Goal: Communication & Community: Answer question/provide support

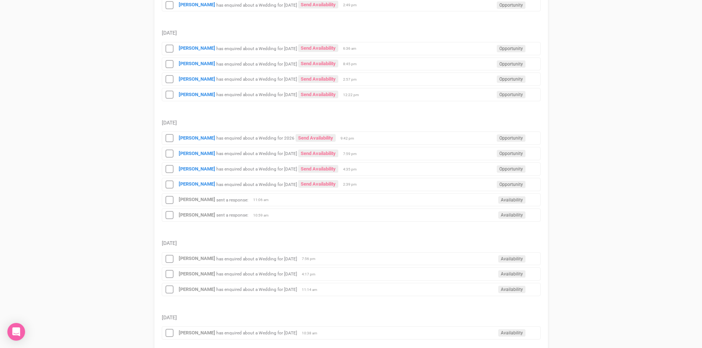
scroll to position [258, 0]
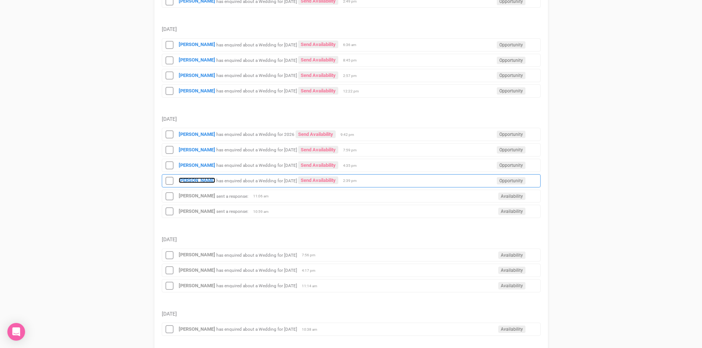
click at [202, 182] on strong "[PERSON_NAME]" at bounding box center [197, 181] width 36 height 6
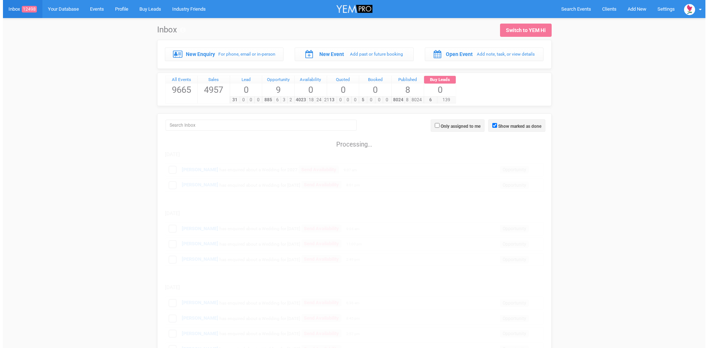
scroll to position [259, 0]
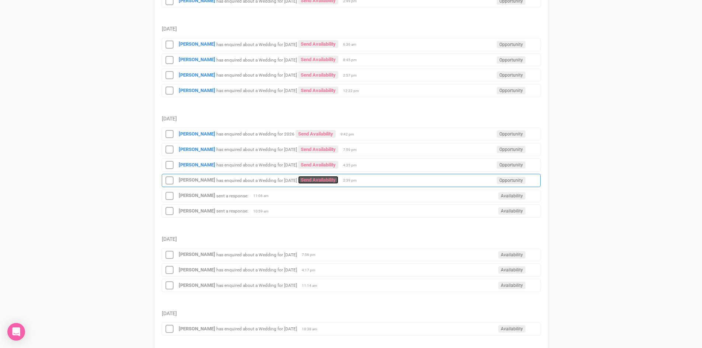
click at [325, 180] on link "Send Availability" at bounding box center [318, 180] width 40 height 8
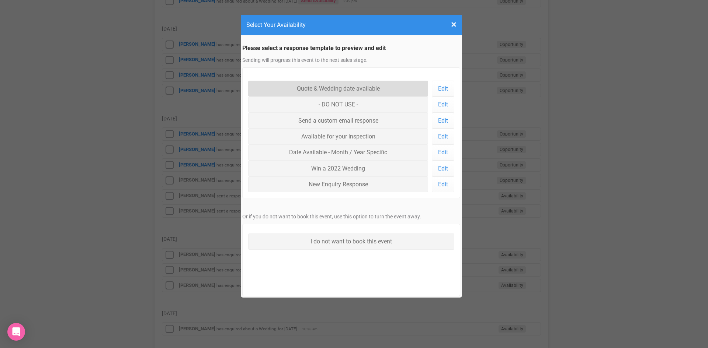
click at [343, 89] on link "Quote & Wedding date available" at bounding box center [338, 89] width 180 height 16
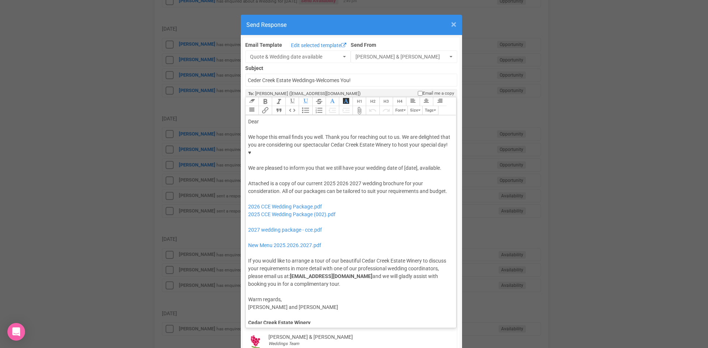
click at [451, 23] on span "×" at bounding box center [454, 24] width 6 height 12
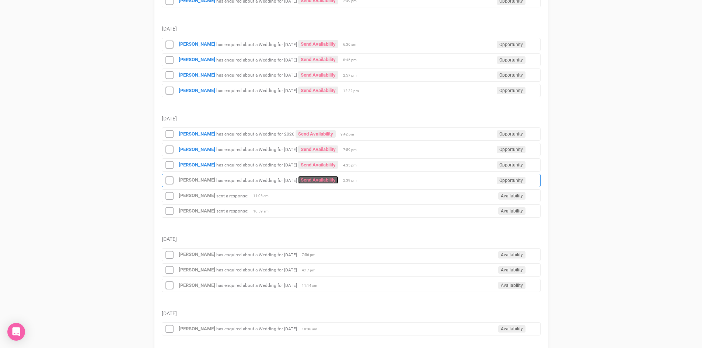
click at [327, 181] on link "Send Availability" at bounding box center [318, 180] width 40 height 8
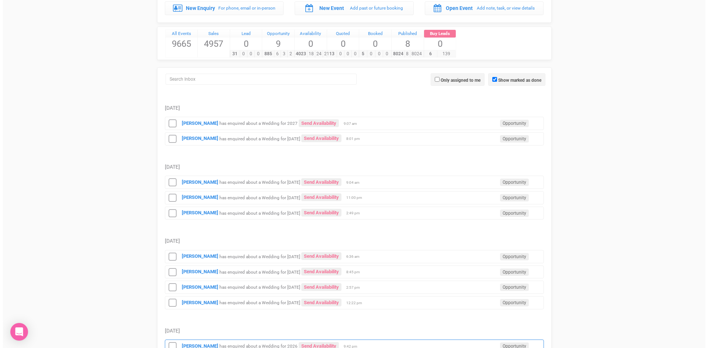
scroll to position [147, 0]
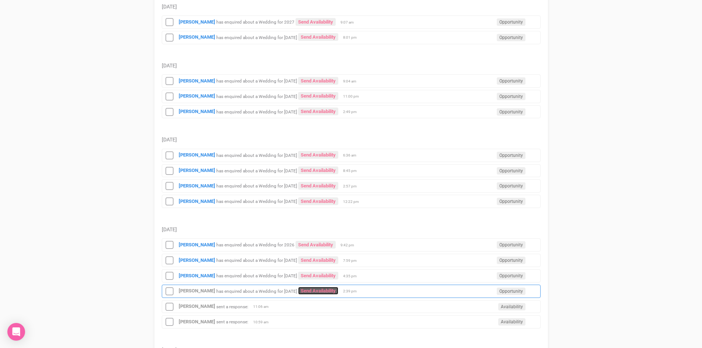
click at [324, 291] on link "Send Availability" at bounding box center [318, 291] width 40 height 8
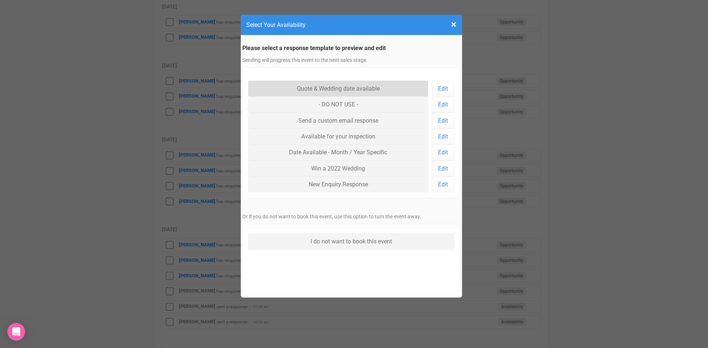
click at [314, 88] on link "Quote & Wedding date available" at bounding box center [338, 89] width 180 height 16
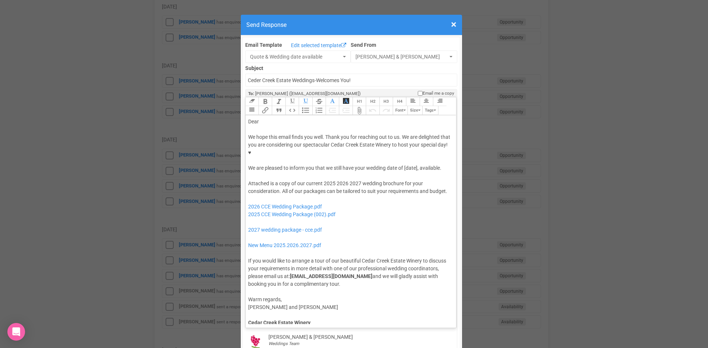
click at [293, 118] on div "Dear" at bounding box center [349, 122] width 203 height 8
drag, startPoint x: 417, startPoint y: 146, endPoint x: 403, endPoint y: 147, distance: 14.4
click at [403, 147] on div "We hope this email finds you well. Thank you for reaching out to us. We are del…" at bounding box center [349, 152] width 203 height 39
drag, startPoint x: 300, startPoint y: 153, endPoint x: 332, endPoint y: 150, distance: 31.8
click at [332, 150] on div "We hope this email finds you well. Thank you for reaching out to us. We are del…" at bounding box center [349, 152] width 203 height 39
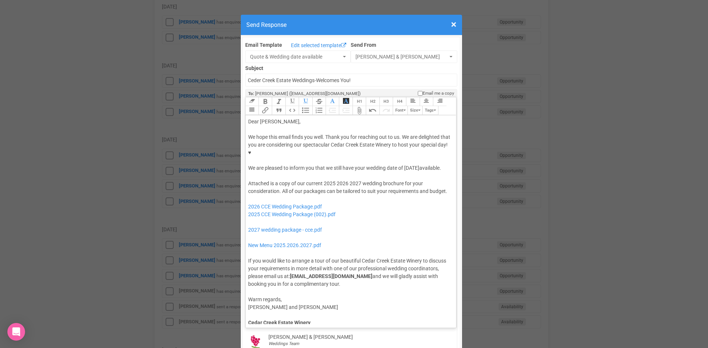
click at [274, 152] on div "We hope this email finds you well. Thank you for reaching out to us. We are del…" at bounding box center [349, 152] width 203 height 39
drag, startPoint x: 300, startPoint y: 153, endPoint x: 403, endPoint y: 144, distance: 103.2
click at [403, 144] on div "We hope this email finds you well. Thank you for reaching out to us. We are del…" at bounding box center [349, 152] width 203 height 39
click at [264, 97] on button "Bold" at bounding box center [264, 101] width 13 height 9
click at [275, 97] on button "Italic" at bounding box center [278, 101] width 13 height 9
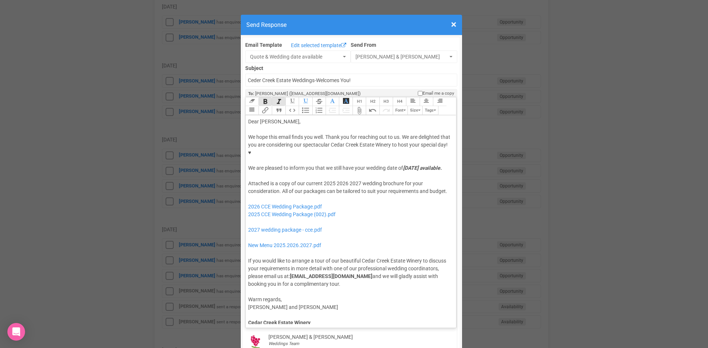
click at [320, 154] on div "We hope this email finds you well. Thank you for reaching out to us. We are del…" at bounding box center [349, 152] width 203 height 39
drag, startPoint x: 345, startPoint y: 168, endPoint x: 322, endPoint y: 168, distance: 22.5
click at [322, 180] on div "Attached is a copy of our current 2025 2026 2027 wedding brochure for your cons…" at bounding box center [349, 234] width 203 height 108
drag, startPoint x: 331, startPoint y: 207, endPoint x: 252, endPoint y: 185, distance: 82.2
click at [252, 185] on div "Attached is a copy of our current 2027 wedding brochure for your consideration.…" at bounding box center [349, 234] width 203 height 108
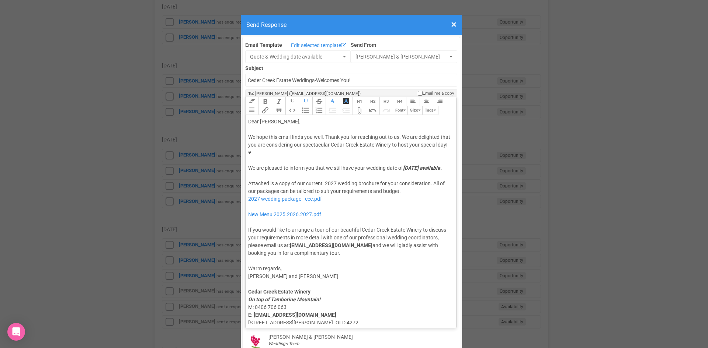
click at [265, 191] on div "Attached is a copy of our current 2027 wedding brochure for your consideration.…" at bounding box center [349, 218] width 203 height 77
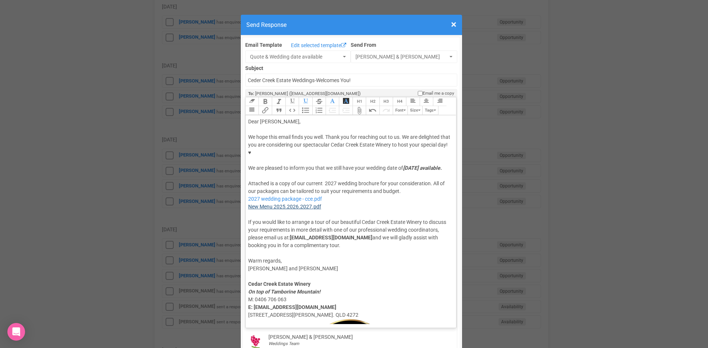
type trix-editor "<div>Dear Kara,</div><div><strong>&nbsp;</strong></div><div>We hope this email …"
click at [290, 198] on div "Attached is a copy of our current 2027 wedding brochure for your consideration.…" at bounding box center [349, 215] width 203 height 70
click at [347, 199] on div "Attached is a copy of our current 2027 wedding brochure for your consideration.…" at bounding box center [349, 215] width 203 height 70
click at [322, 180] on div "Attached is a copy of our current 2027 wedding brochure for your consideration.…" at bounding box center [349, 215] width 203 height 70
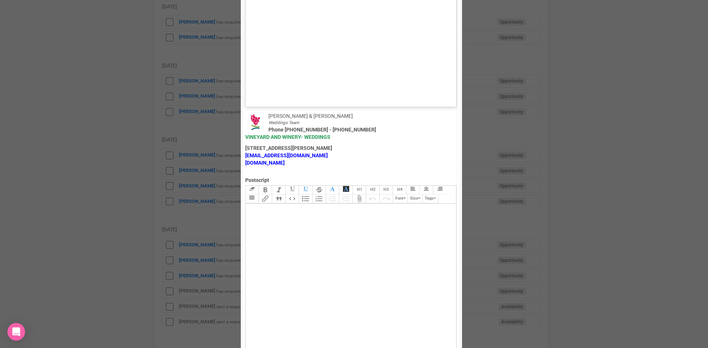
scroll to position [442, 0]
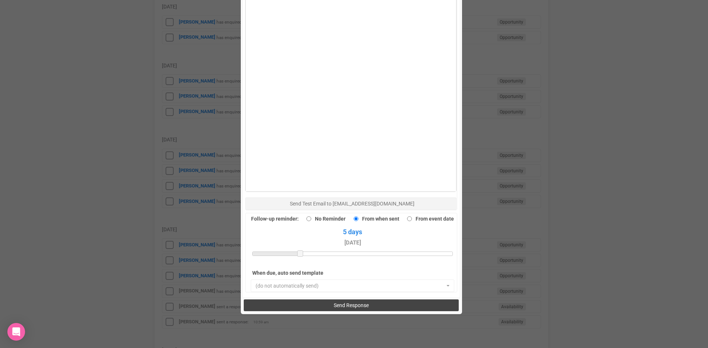
click at [332, 300] on button "Send Response" at bounding box center [351, 306] width 215 height 12
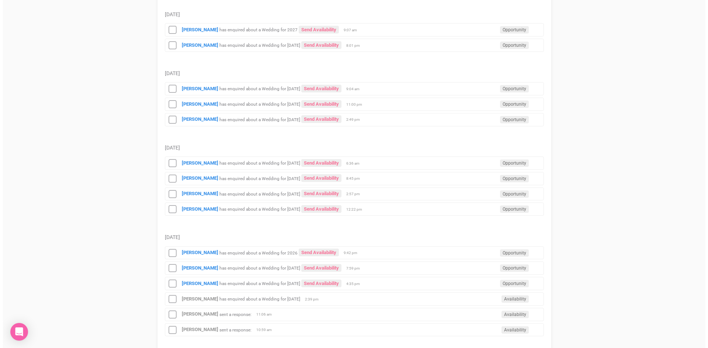
scroll to position [184, 0]
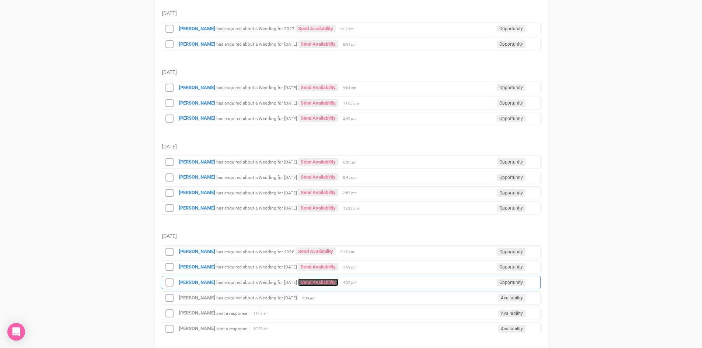
click at [311, 282] on link "Send Availability" at bounding box center [318, 283] width 40 height 8
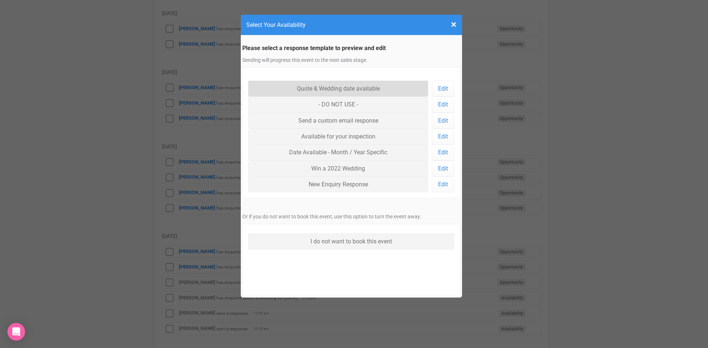
click at [311, 90] on link "Quote & Wedding date available" at bounding box center [338, 89] width 180 height 16
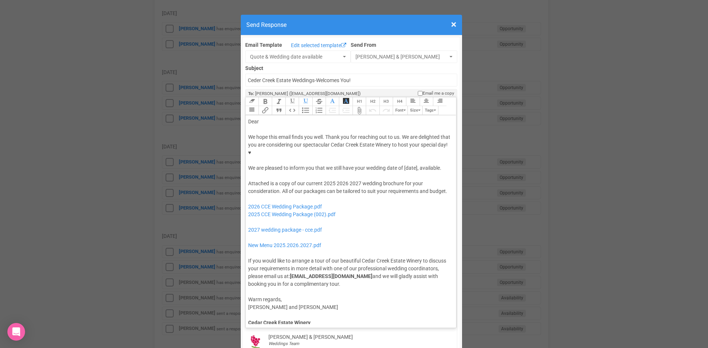
click at [275, 118] on div "Dear" at bounding box center [349, 122] width 203 height 8
drag, startPoint x: 417, startPoint y: 145, endPoint x: 403, endPoint y: 146, distance: 14.7
click at [403, 146] on div "We hope this email finds you well. Thank you for reaching out to us. We are del…" at bounding box center [349, 152] width 203 height 39
drag, startPoint x: 302, startPoint y: 151, endPoint x: 401, endPoint y: 143, distance: 99.5
click at [401, 143] on div "We hope this email finds you well. Thank you for reaching out to us. We are del…" at bounding box center [349, 152] width 203 height 39
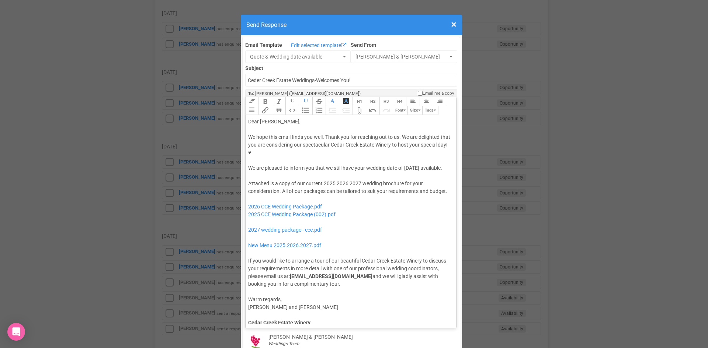
click at [272, 97] on button "Italic" at bounding box center [278, 101] width 13 height 9
click at [267, 97] on button "Bold" at bounding box center [264, 101] width 13 height 9
click at [319, 172] on div at bounding box center [349, 176] width 203 height 8
drag, startPoint x: 346, startPoint y: 168, endPoint x: 322, endPoint y: 168, distance: 24.0
click at [322, 180] on div "Attached is a copy of our current 2025 2026 2027 wedding brochure for your cons…" at bounding box center [349, 234] width 203 height 108
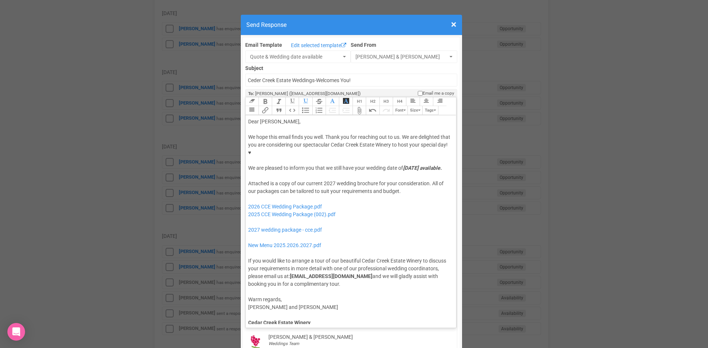
click at [331, 185] on div "Attached is a copy of our current 2027 wedding brochure for your consideration.…" at bounding box center [349, 234] width 203 height 108
drag, startPoint x: 328, startPoint y: 208, endPoint x: 324, endPoint y: 187, distance: 21.5
click at [324, 187] on div "Attached is a copy of our current 2027 wedding brochure for your consideration.…" at bounding box center [349, 234] width 203 height 108
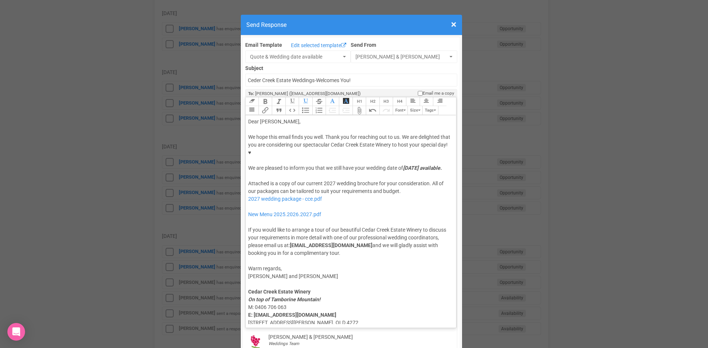
click at [314, 191] on div "Attached is a copy of our current 2027 wedding brochure for your consideration.…" at bounding box center [349, 218] width 203 height 77
type trix-editor "<div>Dear Shelby,</div><div><strong>&nbsp;</strong></div><div>We hope this emai…"
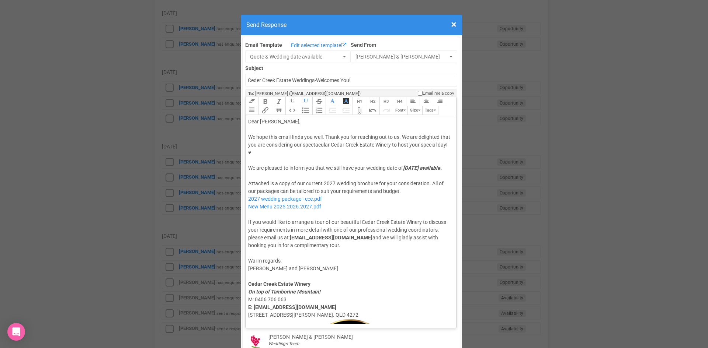
click at [333, 197] on div "Attached is a copy of our current 2027 wedding brochure for your consideration.…" at bounding box center [349, 215] width 203 height 70
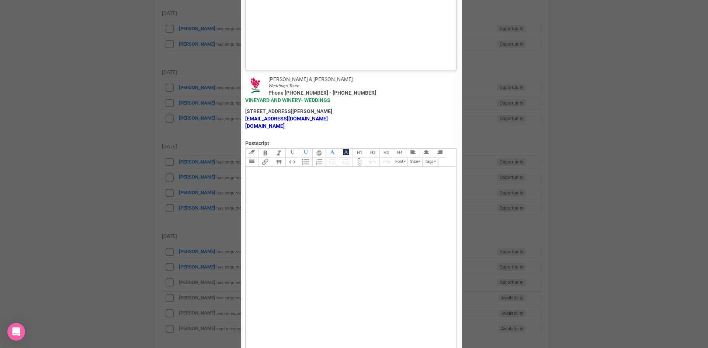
scroll to position [511, 0]
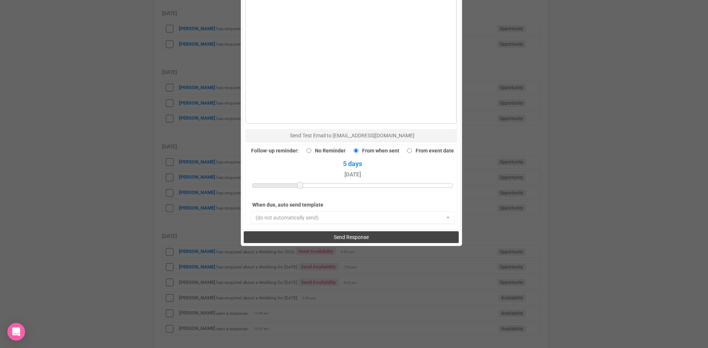
click at [348, 234] on span "Send Response" at bounding box center [351, 237] width 35 height 6
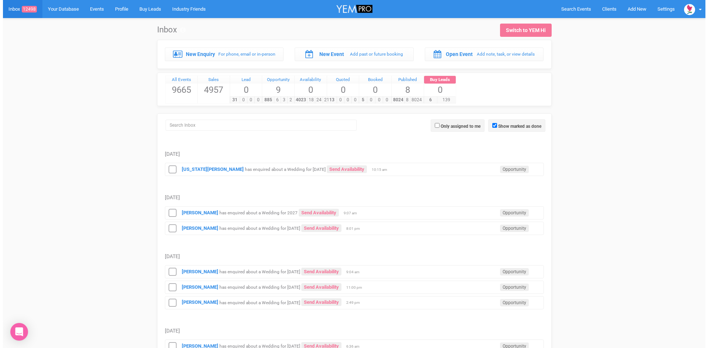
scroll to position [184, 0]
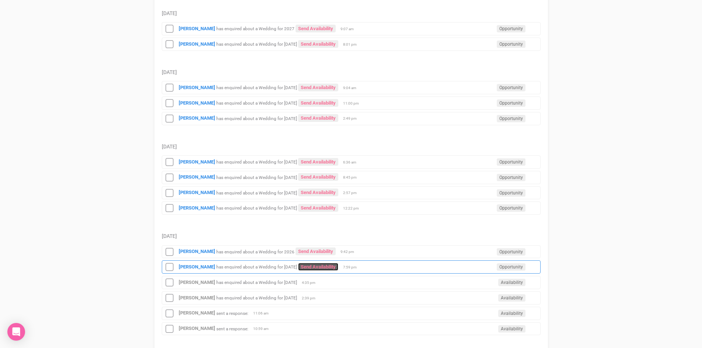
click at [325, 267] on link "Send Availability" at bounding box center [318, 267] width 40 height 8
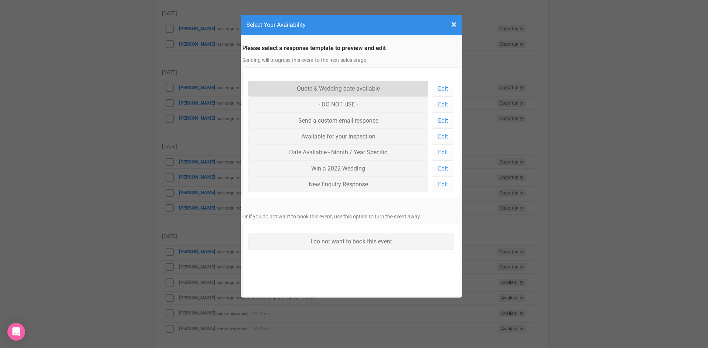
click at [314, 94] on link "Quote & Wedding date available" at bounding box center [338, 89] width 180 height 16
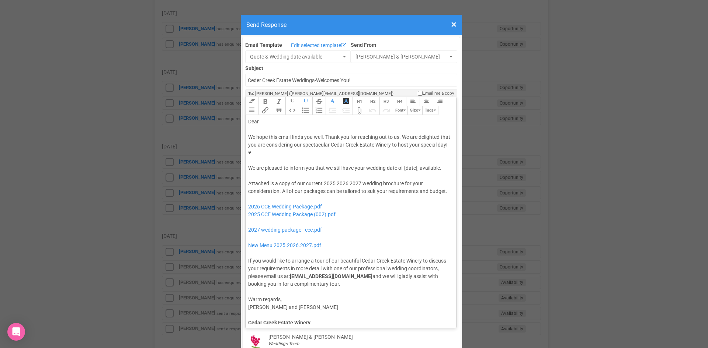
click at [290, 118] on div "Dear" at bounding box center [349, 122] width 203 height 8
drag, startPoint x: 417, startPoint y: 145, endPoint x: 403, endPoint y: 147, distance: 14.1
click at [403, 147] on div "We hope this email finds you well. Thank you for reaching out to us. We are del…" at bounding box center [349, 152] width 203 height 39
drag, startPoint x: 348, startPoint y: 168, endPoint x: 322, endPoint y: 167, distance: 25.8
click at [322, 180] on div "Attached is a copy of our current 2025 2026 2027 wedding brochure for your cons…" at bounding box center [349, 234] width 203 height 108
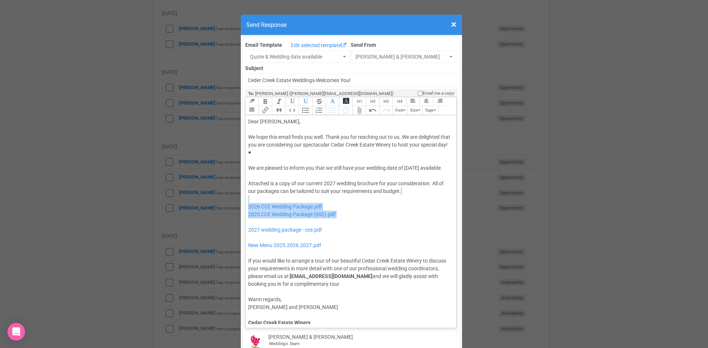
drag, startPoint x: 328, startPoint y: 208, endPoint x: 330, endPoint y: 187, distance: 21.1
click at [330, 187] on div "Attached is a copy of our current 2027 wedding brochure for your consideration.…" at bounding box center [349, 234] width 203 height 108
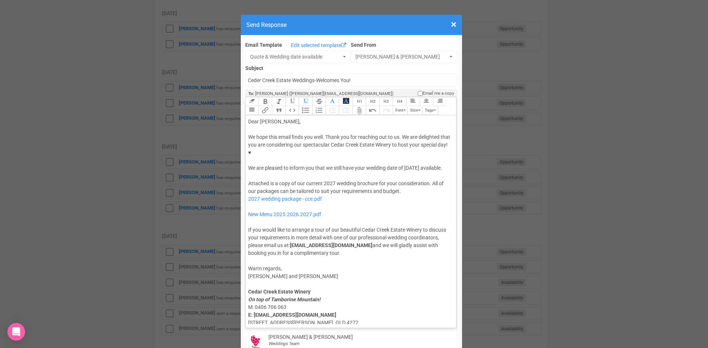
click at [329, 192] on div "Attached is a copy of our current 2027 wedding brochure for your consideration.…" at bounding box center [349, 218] width 203 height 77
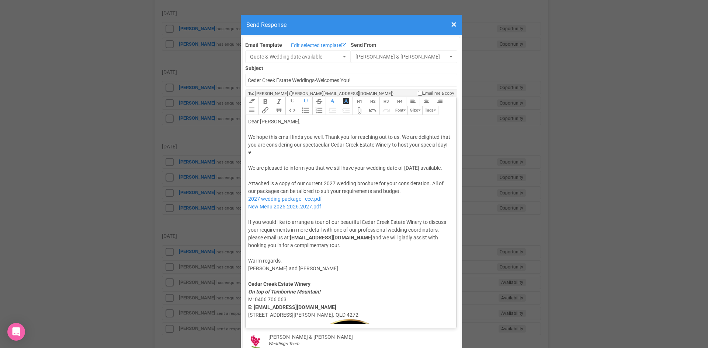
type trix-editor "<div>Dear Ashlee,</div><div><strong>&nbsp;</strong></div><div>We hope this emai…"
click at [361, 195] on div "Attached is a copy of our current 2027 wedding brochure for your consideration.…" at bounding box center [349, 215] width 203 height 70
drag, startPoint x: 316, startPoint y: 152, endPoint x: 402, endPoint y: 144, distance: 85.8
click at [402, 144] on div "We hope this email finds you well. Thank you for reaching out to us. We are del…" at bounding box center [349, 152] width 203 height 39
click at [272, 97] on button "Italic" at bounding box center [278, 101] width 13 height 9
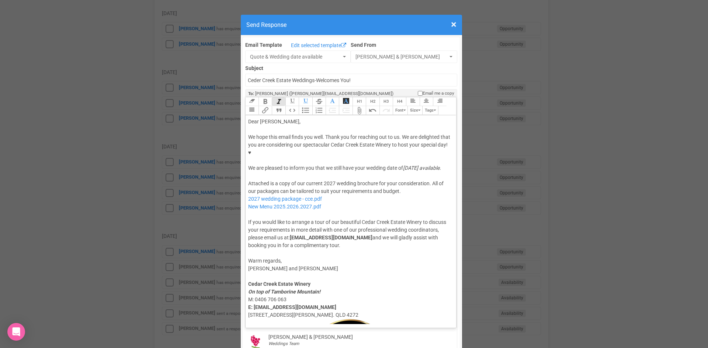
click at [265, 97] on button "Bold" at bounding box center [264, 101] width 13 height 9
click at [325, 138] on div "We hope this email finds you well. Thank you for reaching out to us. We are del…" at bounding box center [349, 152] width 203 height 39
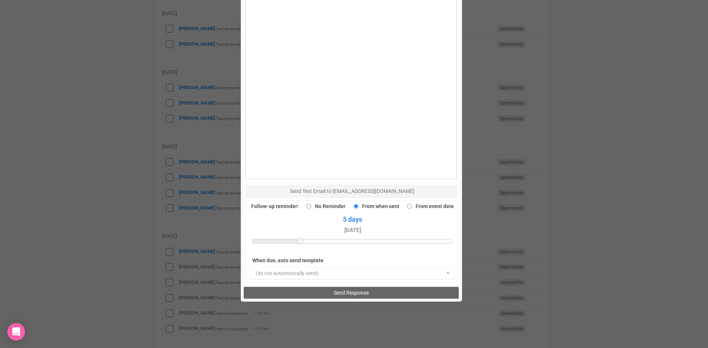
scroll to position [479, 0]
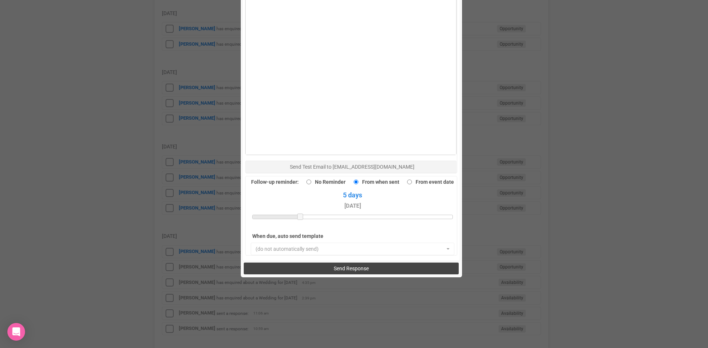
click at [336, 266] on span "Send Response" at bounding box center [351, 269] width 35 height 6
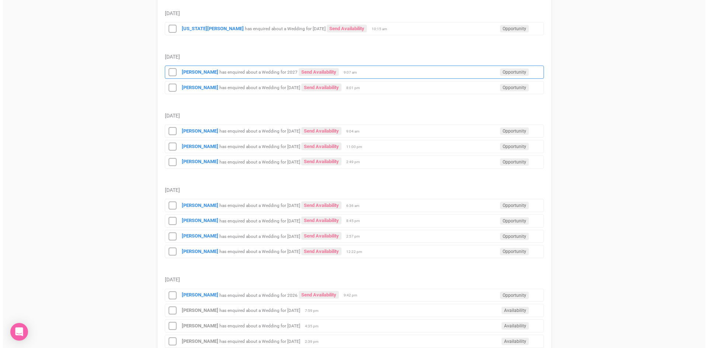
scroll to position [184, 0]
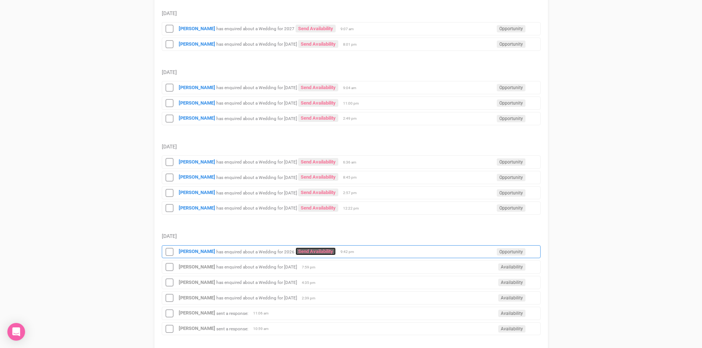
click at [296, 250] on link "Send Availability" at bounding box center [316, 252] width 40 height 8
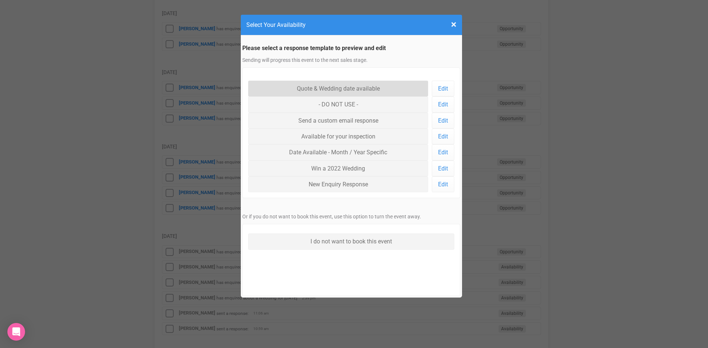
click at [319, 90] on link "Quote & Wedding date available" at bounding box center [338, 89] width 180 height 16
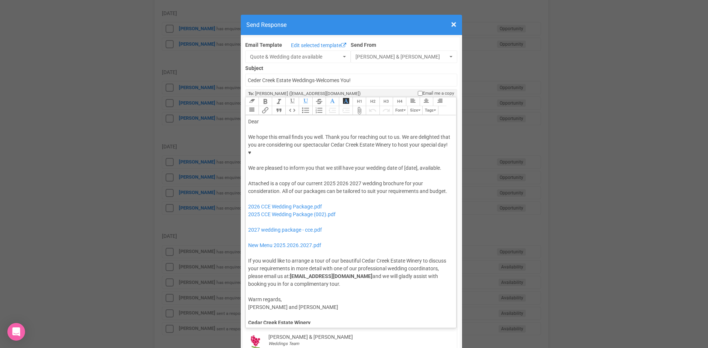
click at [269, 118] on div "Dear" at bounding box center [349, 122] width 203 height 8
drag, startPoint x: 334, startPoint y: 159, endPoint x: 320, endPoint y: 161, distance: 13.4
click at [320, 180] on div "Attached is a copy of our current 2025 2026 2027 wedding brochure for your cons…" at bounding box center [349, 234] width 203 height 108
drag, startPoint x: 348, startPoint y: 162, endPoint x: 335, endPoint y: 163, distance: 12.9
click at [335, 180] on div "Attached is a copy of our current 2026 2027 wedding brochure for your considera…" at bounding box center [349, 234] width 203 height 108
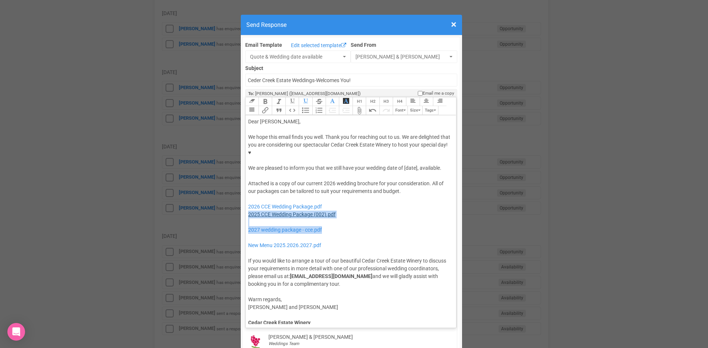
drag, startPoint x: 331, startPoint y: 207, endPoint x: 245, endPoint y: 193, distance: 87.4
click at [248, 193] on div "Attached is a copy of our current 2026 wedding brochure for your consideration.…" at bounding box center [349, 234] width 203 height 108
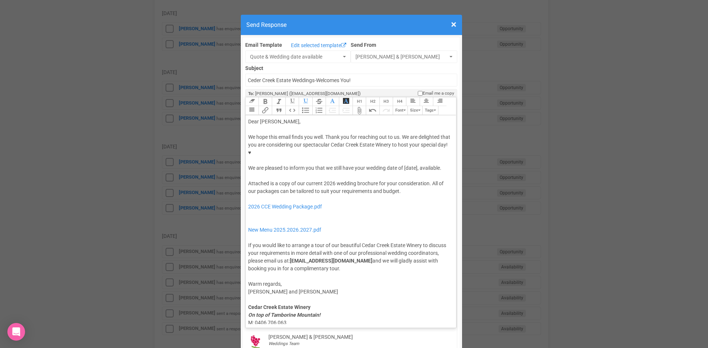
click at [249, 200] on div "Attached is a copy of our current 2026 wedding brochure for your consideration.…" at bounding box center [349, 226] width 203 height 93
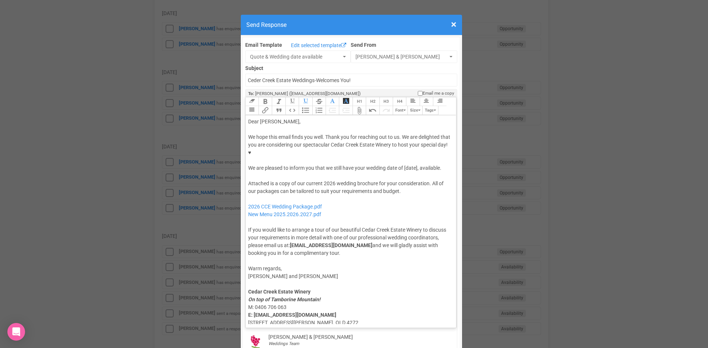
click at [255, 180] on div "Attached is a copy of our current 2026 wedding brochure for your consideration.…" at bounding box center [349, 218] width 203 height 77
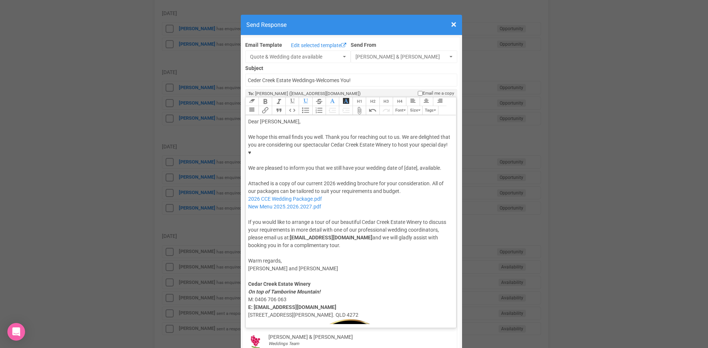
click at [267, 192] on div "Attached is a copy of our current 2026 wedding brochure for your consideration.…" at bounding box center [349, 215] width 203 height 70
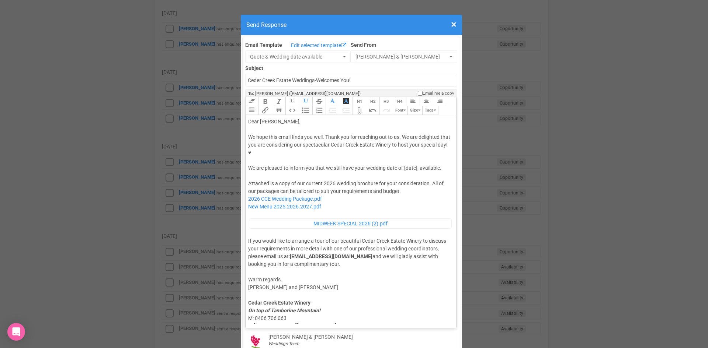
click at [316, 190] on div "Attached is a copy of our current 2026 wedding brochure for your consideration.…" at bounding box center [349, 224] width 203 height 88
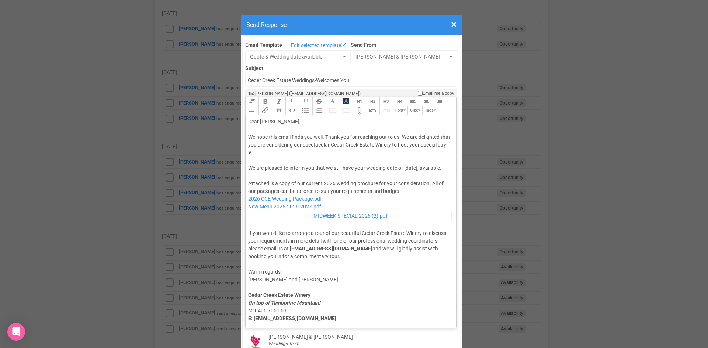
click at [309, 205] on div "Attached is a copy of our current 2026 wedding brochure for your consideration.…" at bounding box center [349, 220] width 203 height 80
drag, startPoint x: 416, startPoint y: 146, endPoint x: 354, endPoint y: 143, distance: 62.0
click at [354, 143] on div "We hope this email finds you well. Thank you for reaching out to us. We are del…" at bounding box center [349, 152] width 203 height 39
type trix-editor "<div>Dear Jess,</div><div><strong>&nbsp;</strong></div><div>We hope this email …"
click at [341, 172] on div at bounding box center [349, 176] width 203 height 8
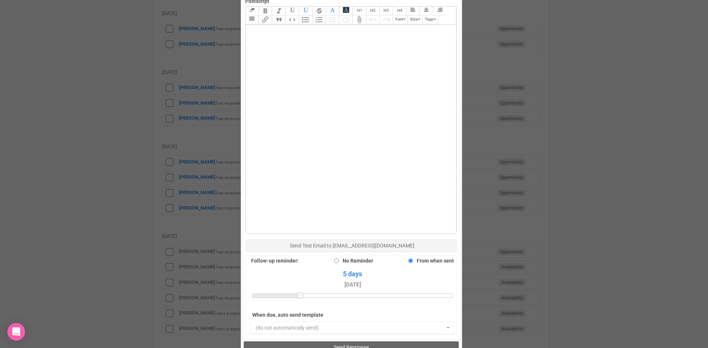
scroll to position [511, 0]
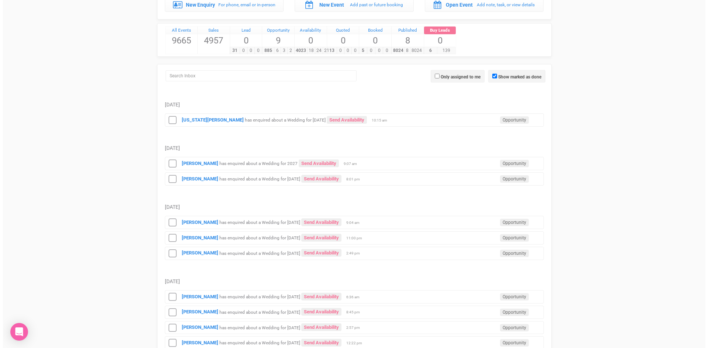
scroll to position [147, 0]
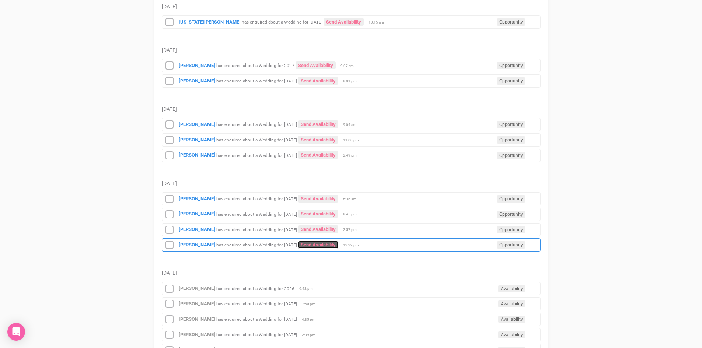
click at [298, 245] on link "Send Availability" at bounding box center [318, 245] width 40 height 8
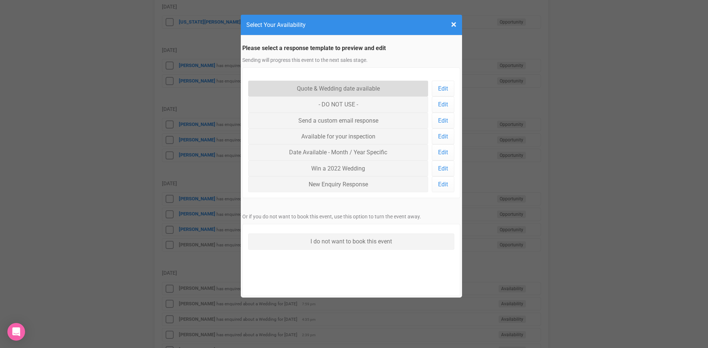
click at [309, 87] on link "Quote & Wedding date available" at bounding box center [338, 89] width 180 height 16
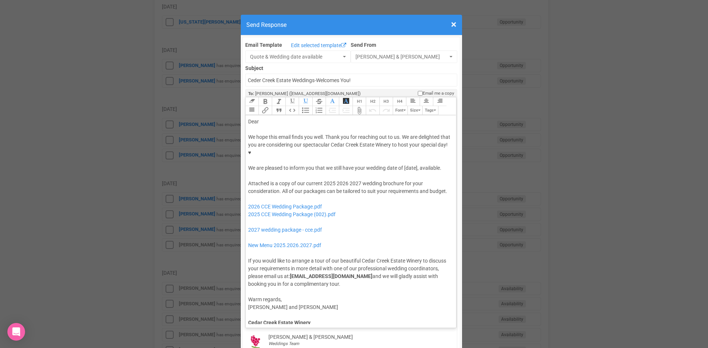
click at [272, 118] on div "Dear" at bounding box center [349, 122] width 203 height 8
drag, startPoint x: 417, startPoint y: 146, endPoint x: 402, endPoint y: 147, distance: 15.2
click at [402, 147] on div "We hope this email finds you well. Thank you for reaching out to us. We are del…" at bounding box center [349, 152] width 203 height 39
drag, startPoint x: 316, startPoint y: 154, endPoint x: 403, endPoint y: 145, distance: 87.8
click at [403, 145] on div "We hope this email finds you well. Thank you for reaching out to us. We are del…" at bounding box center [349, 152] width 203 height 39
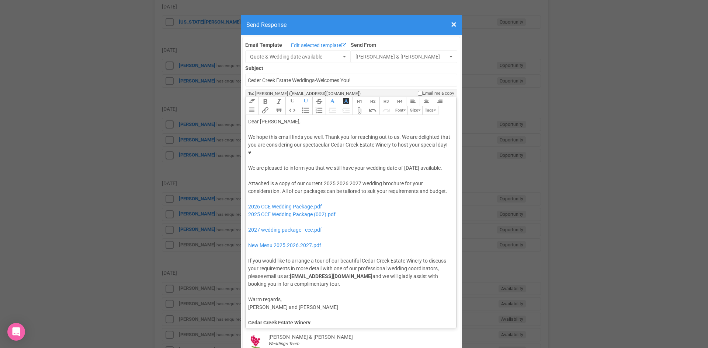
drag, startPoint x: 263, startPoint y: 77, endPoint x: 267, endPoint y: 76, distance: 4.0
click at [263, 97] on button "Bold" at bounding box center [264, 101] width 13 height 9
click at [277, 97] on button "Italic" at bounding box center [278, 101] width 13 height 9
click at [320, 155] on div "We hope this email finds you well. Thank you for reaching out to us. We are del…" at bounding box center [349, 152] width 203 height 39
drag, startPoint x: 347, startPoint y: 168, endPoint x: 321, endPoint y: 168, distance: 26.5
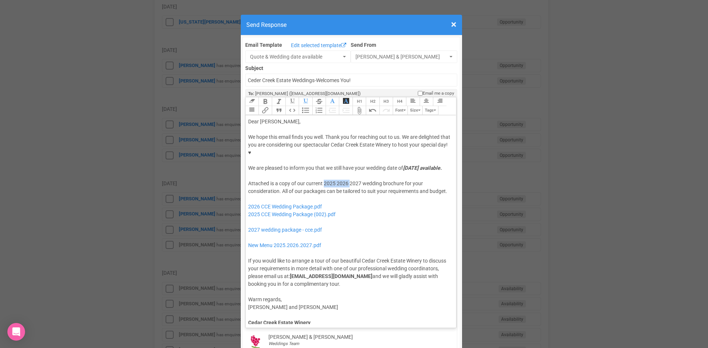
click at [321, 180] on div "Attached is a copy of our current 2025 2026 2027 wedding brochure for your cons…" at bounding box center [349, 234] width 203 height 108
click at [348, 186] on div "Attached is a copy of our current 2027 wedding brochure for your consideration.…" at bounding box center [349, 234] width 203 height 108
drag, startPoint x: 331, startPoint y: 209, endPoint x: 325, endPoint y: 187, distance: 22.3
click at [325, 187] on div "Attached is a copy of our current 2027 wedding brochure for your consideration.…" at bounding box center [349, 234] width 203 height 108
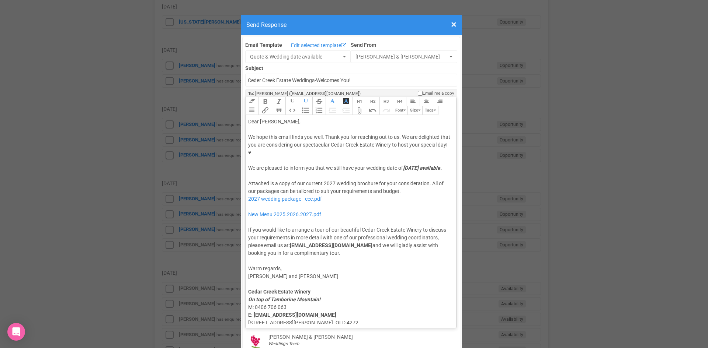
click at [305, 192] on div "Attached is a copy of our current 2027 wedding brochure for your consideration.…" at bounding box center [349, 218] width 203 height 77
type trix-editor "<div>Dear Amy,</div><div><strong>&nbsp;</strong></div><div>We hope this email f…"
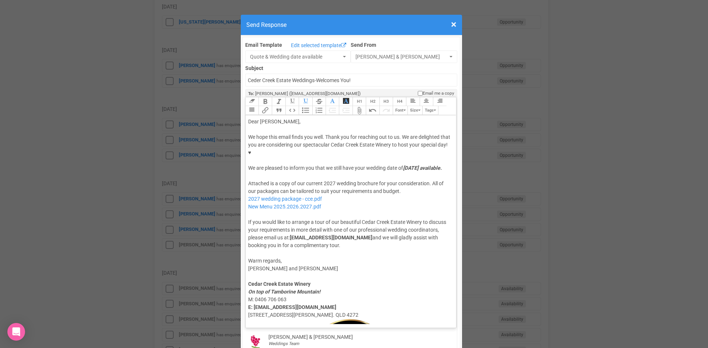
click at [306, 200] on div "Attached is a copy of our current 2027 wedding brochure for your consideration.…" at bounding box center [349, 215] width 203 height 70
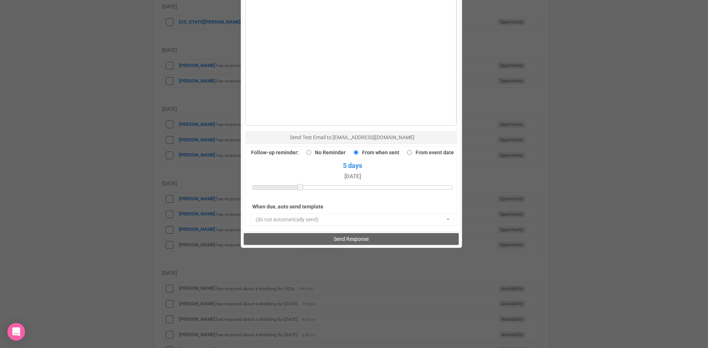
scroll to position [511, 0]
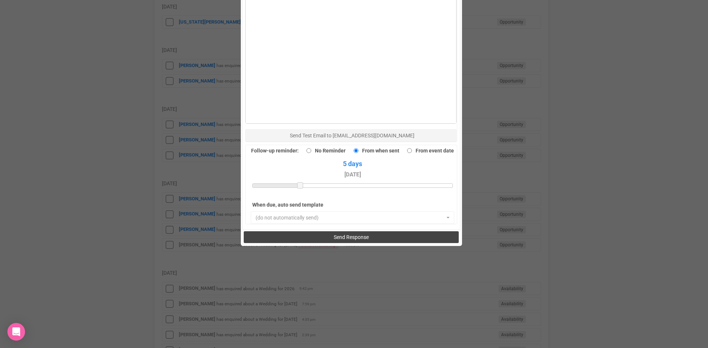
click at [345, 234] on span "Send Response" at bounding box center [351, 237] width 35 height 6
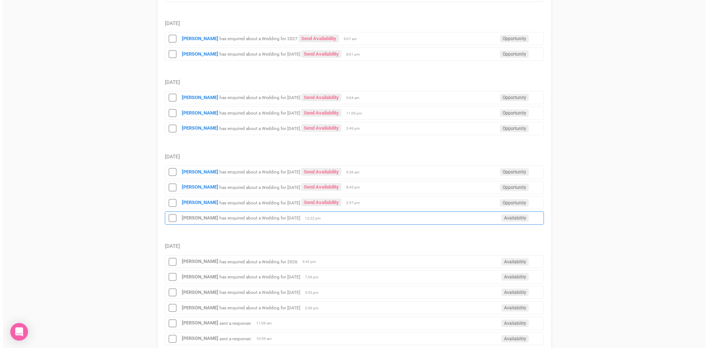
scroll to position [184, 0]
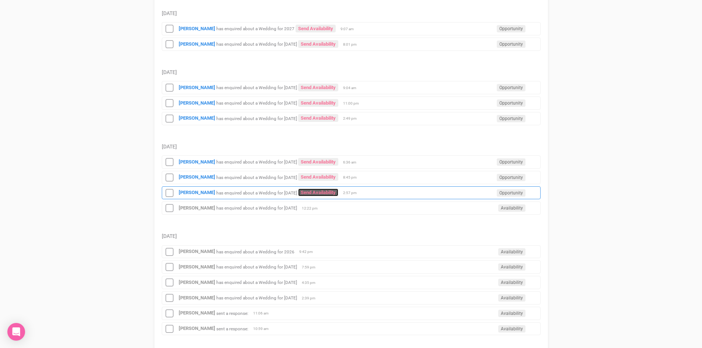
click at [338, 194] on link "Send Availability" at bounding box center [318, 193] width 40 height 8
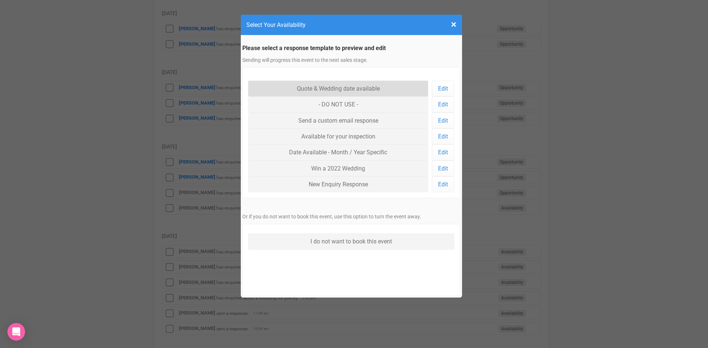
click at [320, 87] on link "Quote & Wedding date available" at bounding box center [338, 89] width 180 height 16
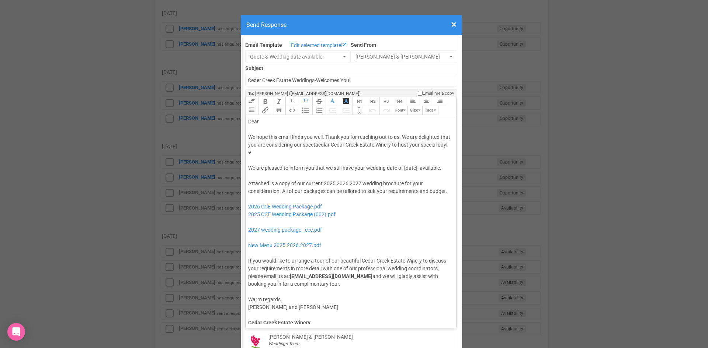
click at [270, 118] on div "Dear" at bounding box center [349, 122] width 203 height 8
click at [307, 133] on div "We hope this email finds you well. Thank you for reaching out to us. We are del…" at bounding box center [349, 152] width 203 height 39
drag, startPoint x: 416, startPoint y: 146, endPoint x: 403, endPoint y: 147, distance: 13.7
click at [403, 147] on div "We hope this email finds you well. Thank you for reaching out to us. We are del…" at bounding box center [349, 152] width 203 height 39
drag, startPoint x: 326, startPoint y: 152, endPoint x: 404, endPoint y: 144, distance: 77.8
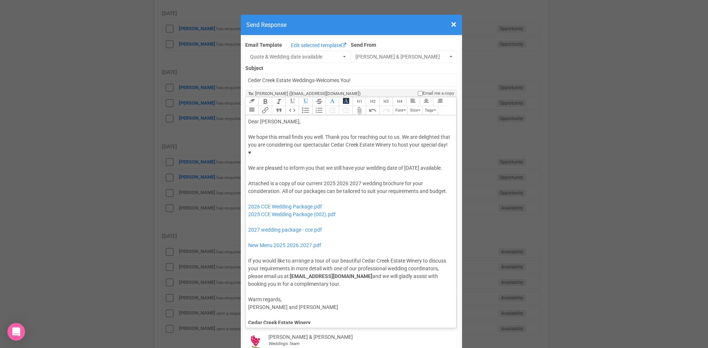
click at [404, 144] on div "We hope this email finds you well. Thank you for reaching out to us. We are del…" at bounding box center [349, 152] width 203 height 39
click at [272, 97] on button "Italic" at bounding box center [278, 101] width 13 height 9
click at [264, 97] on button "Bold" at bounding box center [264, 101] width 13 height 9
click at [360, 154] on div "We hope this email finds you well. Thank you for reaching out to us. We are del…" at bounding box center [349, 152] width 203 height 39
drag, startPoint x: 333, startPoint y: 167, endPoint x: 322, endPoint y: 167, distance: 11.4
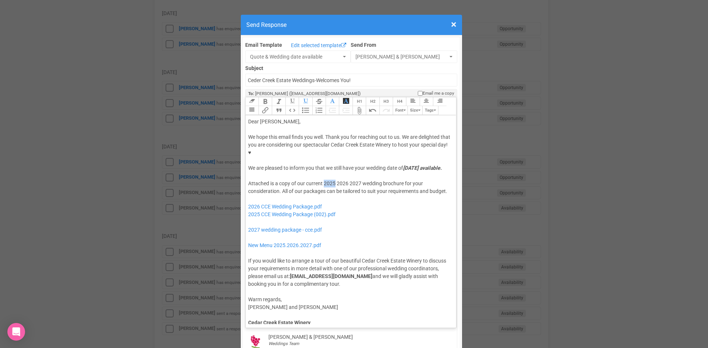
click at [322, 180] on div "Attached is a copy of our current 2025 2026 2027 wedding brochure for your cons…" at bounding box center [349, 234] width 203 height 108
drag, startPoint x: 347, startPoint y: 168, endPoint x: 337, endPoint y: 169, distance: 10.3
click at [337, 180] on div "Attached is a copy of our current 2026 2027 wedding brochure for your considera…" at bounding box center [349, 234] width 203 height 108
click at [337, 183] on div "Attached is a copy of our current 2026 wedding brochure for your consideration.…" at bounding box center [349, 234] width 203 height 108
drag, startPoint x: 323, startPoint y: 222, endPoint x: 316, endPoint y: 209, distance: 14.3
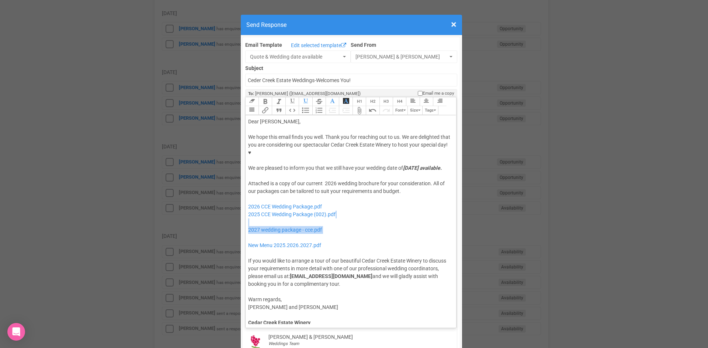
click at [316, 209] on div "Attached is a copy of our current 2026 wedding brochure for your consideration.…" at bounding box center [349, 234] width 203 height 108
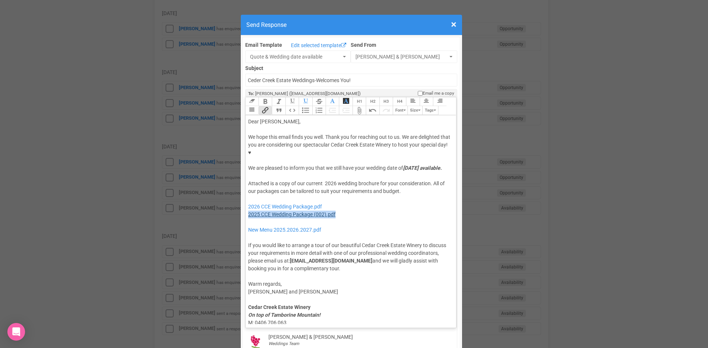
drag, startPoint x: 337, startPoint y: 198, endPoint x: 245, endPoint y: 201, distance: 91.1
click at [248, 201] on div "Attached is a copy of our current 2026 wedding brochure for your consideration.…" at bounding box center [349, 226] width 203 height 93
click at [248, 206] on div "Attached is a copy of our current 2026 wedding brochure for your consideration.…" at bounding box center [349, 226] width 203 height 93
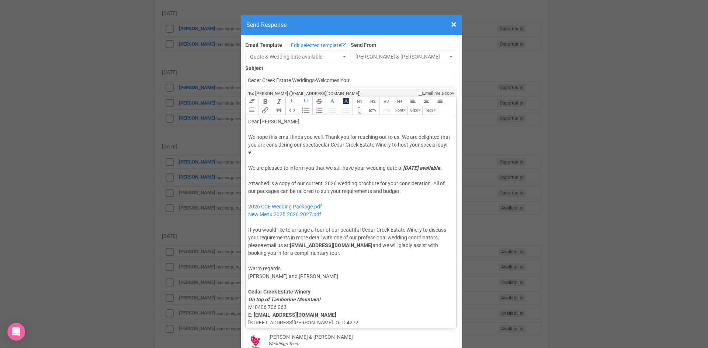
click at [249, 183] on div "Attached is a copy of our current 2026 wedding brochure for your consideration.…" at bounding box center [349, 218] width 203 height 77
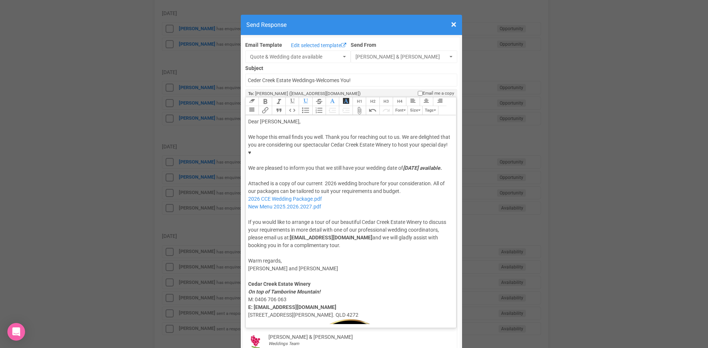
type trix-editor "<div>Dear Francine,</div><div><strong>&nbsp;</strong></div><div>We hope this em…"
click at [282, 201] on div "Attached is a copy of our current 2026 wedding brochure for your consideration.…" at bounding box center [349, 215] width 203 height 70
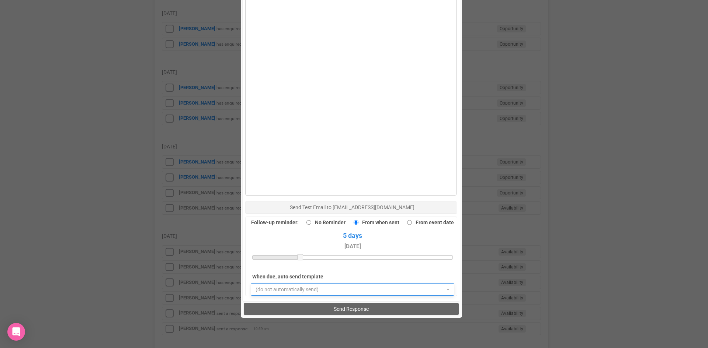
scroll to position [442, 0]
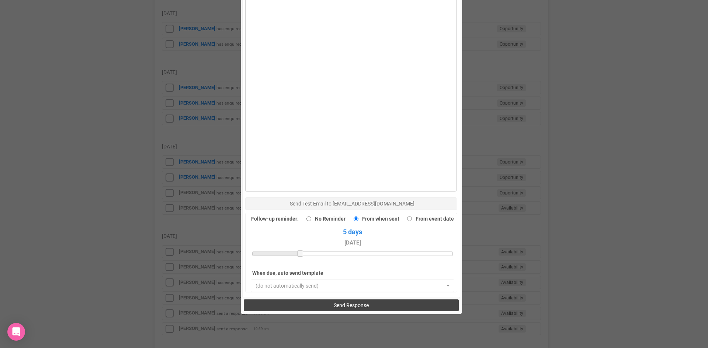
click at [335, 303] on span "Send Response" at bounding box center [351, 306] width 35 height 6
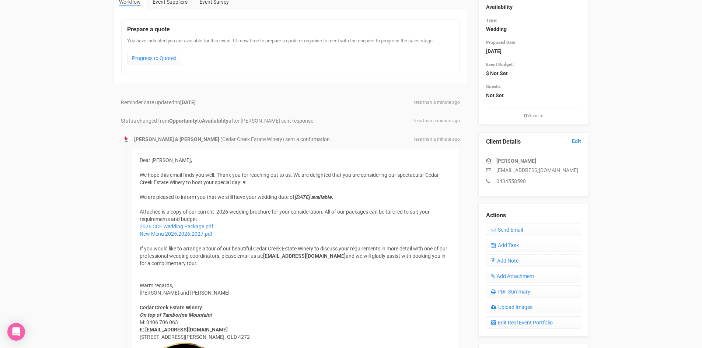
scroll to position [74, 0]
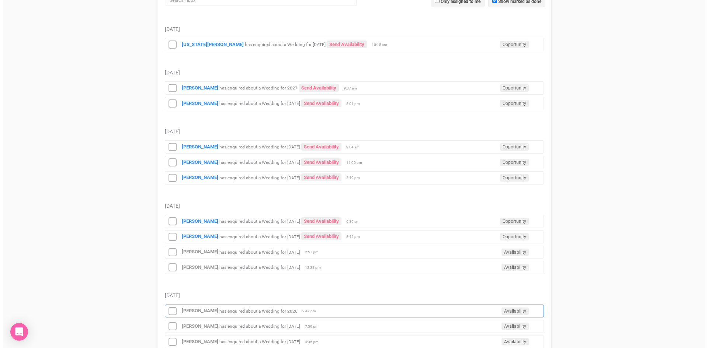
scroll to position [184, 0]
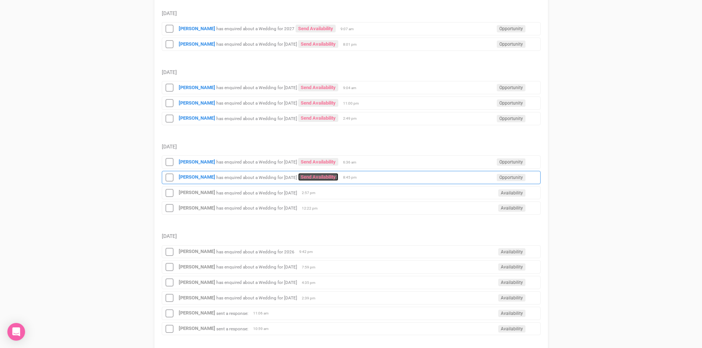
click at [330, 175] on link "Send Availability" at bounding box center [318, 177] width 40 height 8
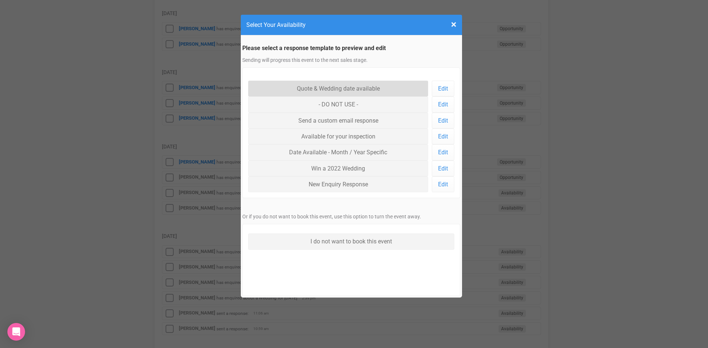
click at [323, 88] on link "Quote & Wedding date available" at bounding box center [338, 89] width 180 height 16
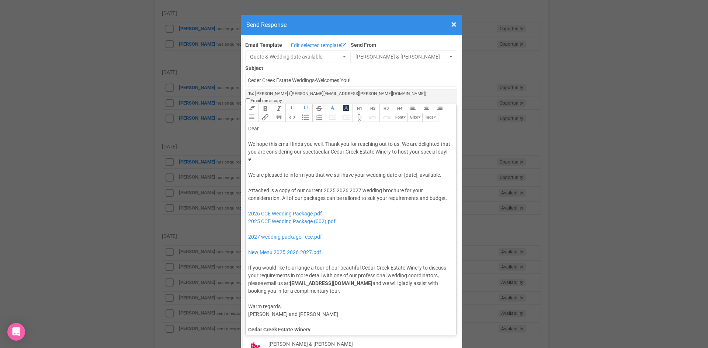
click at [277, 125] on div "Dear" at bounding box center [349, 129] width 203 height 8
drag, startPoint x: 417, startPoint y: 144, endPoint x: 404, endPoint y: 145, distance: 12.9
click at [404, 145] on div "We hope this email finds you well. Thank you for reaching out to us. We are del…" at bounding box center [349, 159] width 203 height 39
drag, startPoint x: 308, startPoint y: 153, endPoint x: 403, endPoint y: 142, distance: 96.0
click at [403, 142] on div "We hope this email finds you well. Thank you for reaching out to us. We are del…" at bounding box center [349, 159] width 203 height 39
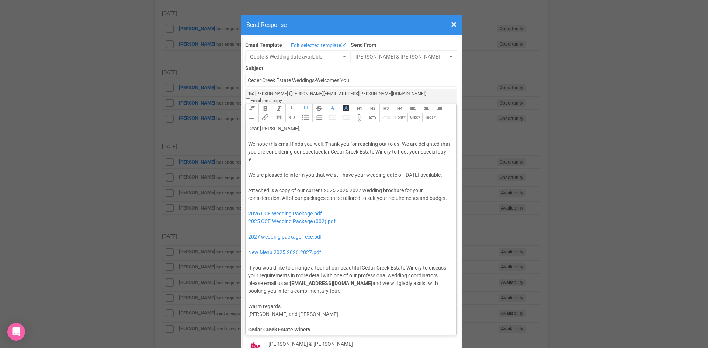
click at [276, 104] on button "Italic" at bounding box center [278, 108] width 13 height 9
click at [263, 104] on button "Bold" at bounding box center [264, 108] width 13 height 9
click at [345, 152] on div "We hope this email finds you well. Thank you for reaching out to us. We are del…" at bounding box center [349, 159] width 203 height 39
drag, startPoint x: 346, startPoint y: 169, endPoint x: 322, endPoint y: 168, distance: 24.7
click at [322, 187] on div "Attached is a copy of our current 2025 2026 2027 wedding brochure for your cons…" at bounding box center [349, 241] width 203 height 108
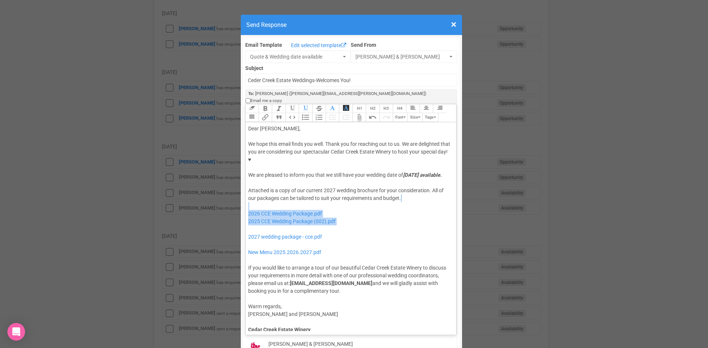
drag, startPoint x: 245, startPoint y: 208, endPoint x: 243, endPoint y: 188, distance: 20.1
click at [245, 188] on trix-editor "Dear Amber, We hope this email finds you well. Thank you for reaching out to us…" at bounding box center [350, 226] width 211 height 209
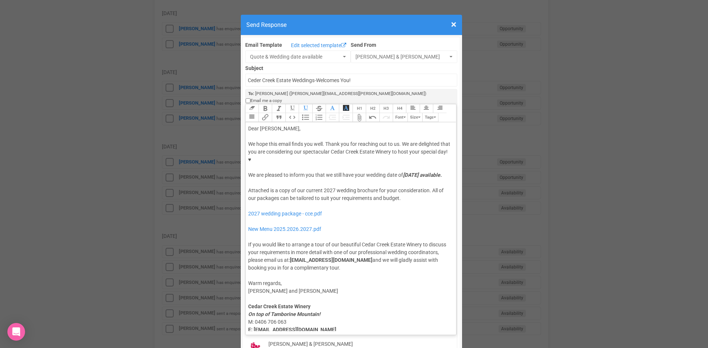
click at [250, 200] on div "Attached is a copy of our current 2027 wedding brochure for your consideration.…" at bounding box center [349, 229] width 203 height 85
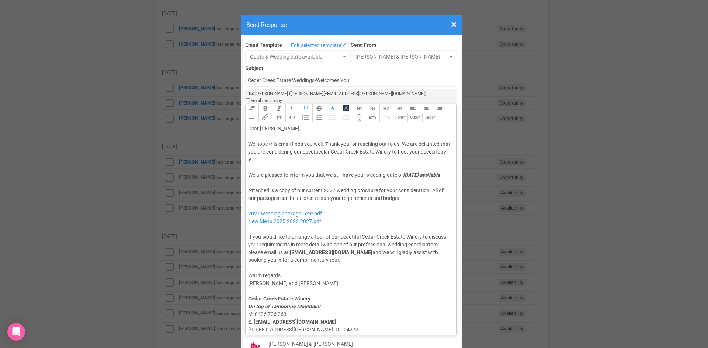
click at [254, 187] on div "Attached is a copy of our current 2027 wedding brochure for your consideration.…" at bounding box center [349, 225] width 203 height 77
type trix-editor "<div>Dear Amber,</div><div><strong>&nbsp;</strong></div><div>We hope this email…"
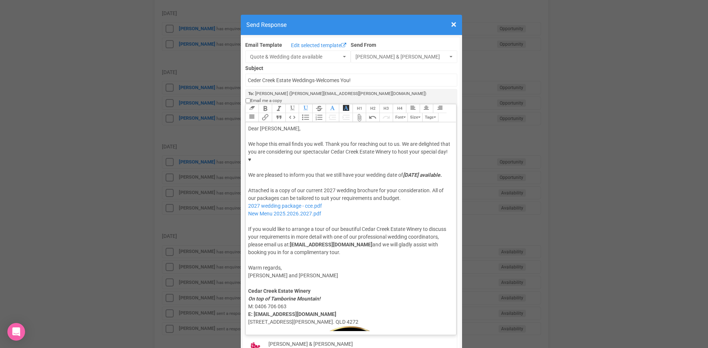
click at [275, 201] on div "Attached is a copy of our current 2027 wedding brochure for your consideration.…" at bounding box center [349, 222] width 203 height 70
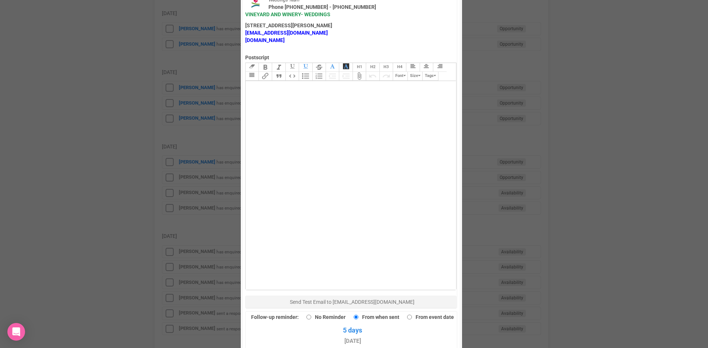
scroll to position [479, 0]
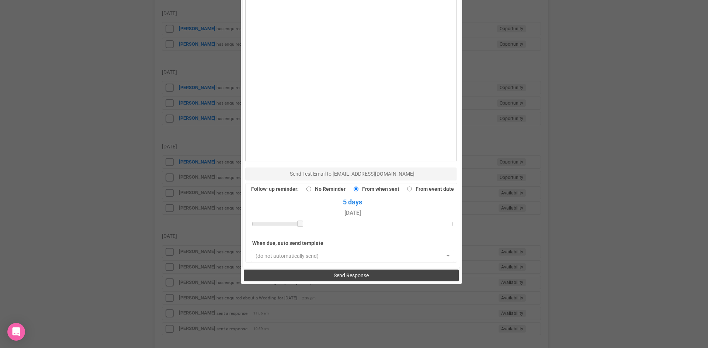
click at [350, 273] on span "Send Response" at bounding box center [351, 276] width 35 height 6
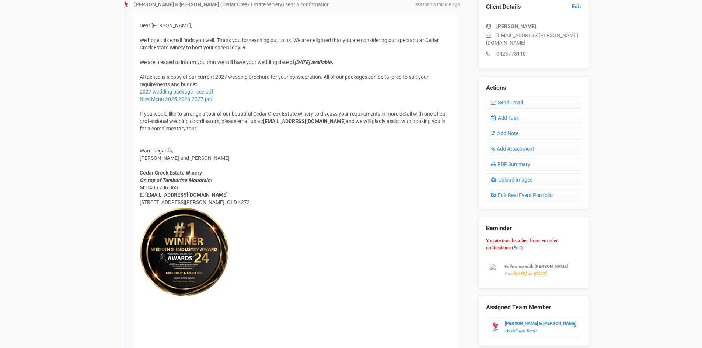
scroll to position [221, 0]
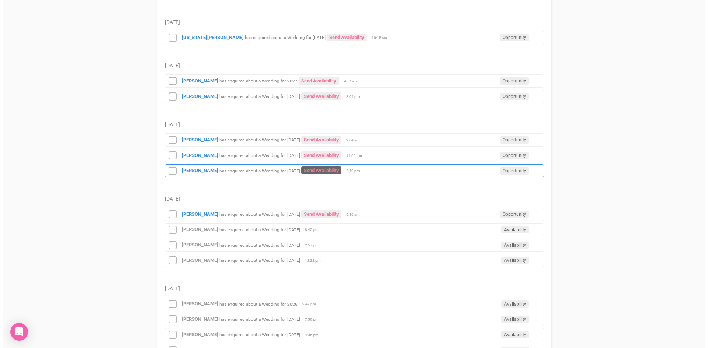
scroll to position [147, 0]
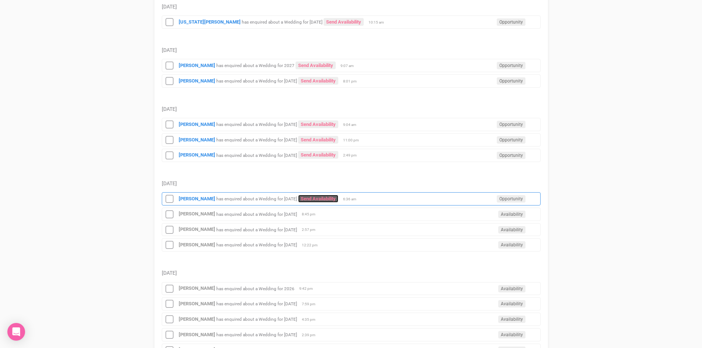
click at [330, 197] on link "Send Availability" at bounding box center [318, 199] width 40 height 8
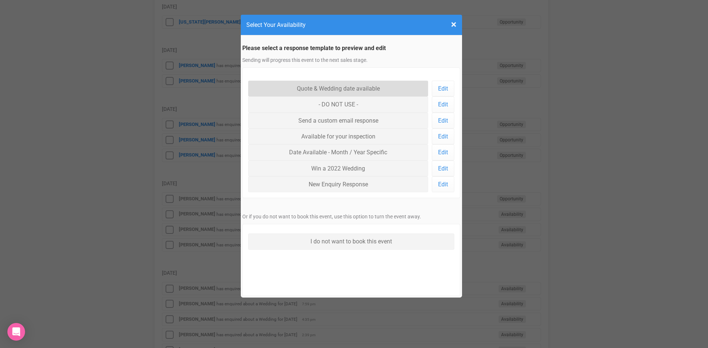
click at [298, 88] on link "Quote & Wedding date available" at bounding box center [338, 89] width 180 height 16
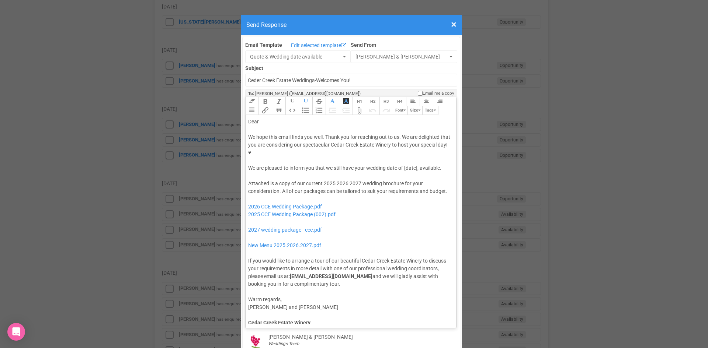
click at [279, 118] on div "Dear" at bounding box center [349, 122] width 203 height 8
drag, startPoint x: 418, startPoint y: 147, endPoint x: 402, endPoint y: 149, distance: 16.3
click at [402, 149] on div "We hope this email finds you well. Thank you for reaching out to us. We are del…" at bounding box center [349, 152] width 203 height 39
drag, startPoint x: 322, startPoint y: 153, endPoint x: 402, endPoint y: 144, distance: 80.5
click at [402, 144] on div "We hope this email finds you well. Thank you for reaching out to us. We are del…" at bounding box center [349, 152] width 203 height 39
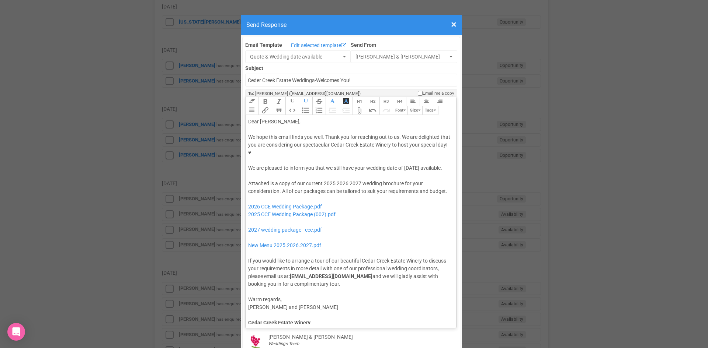
click at [276, 97] on button "Italic" at bounding box center [278, 101] width 13 height 9
click at [264, 97] on button "Bold" at bounding box center [264, 101] width 13 height 9
click at [339, 147] on div "We hope this email finds you well. Thank you for reaching out to us. We are del…" at bounding box center [349, 152] width 203 height 39
drag, startPoint x: 343, startPoint y: 168, endPoint x: 321, endPoint y: 168, distance: 22.1
click at [321, 180] on div "Attached is a copy of our current 2025 2026 2027 wedding brochure for your cons…" at bounding box center [349, 234] width 203 height 108
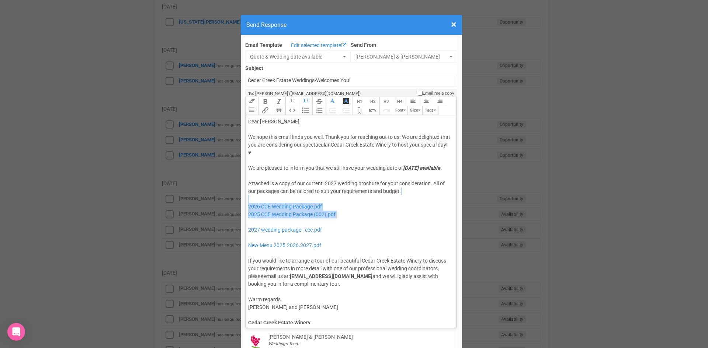
drag, startPoint x: 327, startPoint y: 208, endPoint x: 311, endPoint y: 184, distance: 28.4
click at [311, 184] on div "Attached is a copy of our current 2027 wedding brochure for your consideration.…" at bounding box center [349, 234] width 203 height 108
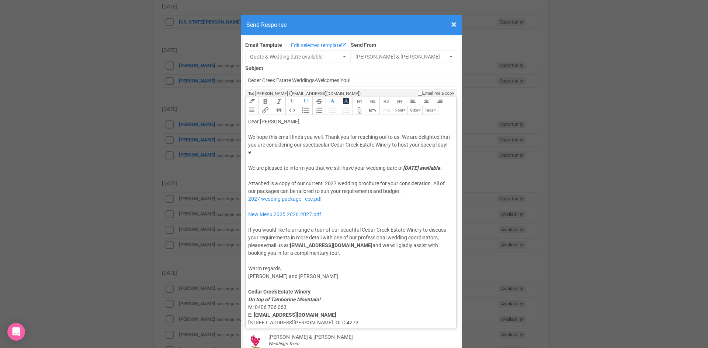
click at [315, 189] on div "Attached is a copy of our current 2027 wedding brochure for your consideration.…" at bounding box center [349, 218] width 203 height 77
type trix-editor "<lor>Ipsu Dolorsi,</ame><con><adipis>&elit;</seddoe></tem><inc>Ut labo etdo mag…"
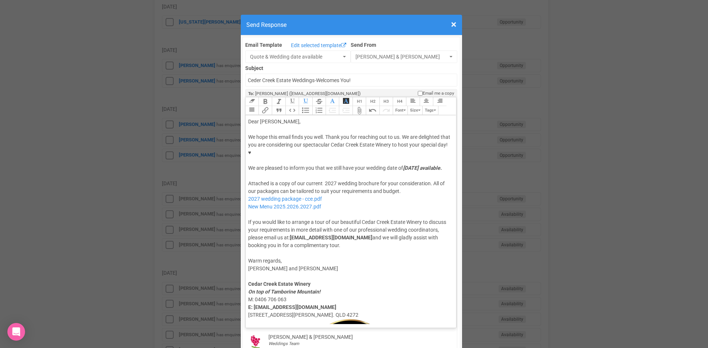
click at [327, 199] on div "Attached is a copy of our current 2027 wedding brochure for your consideration.…" at bounding box center [349, 215] width 203 height 70
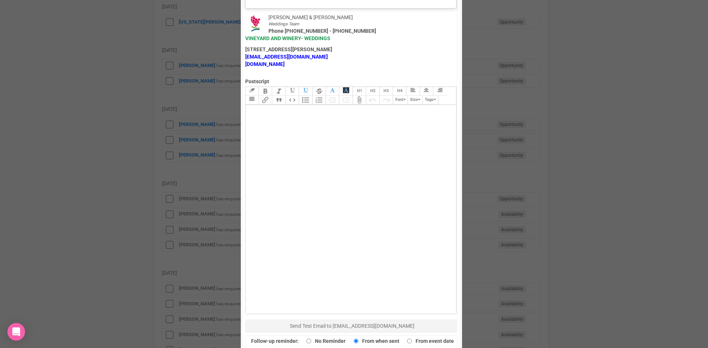
scroll to position [405, 0]
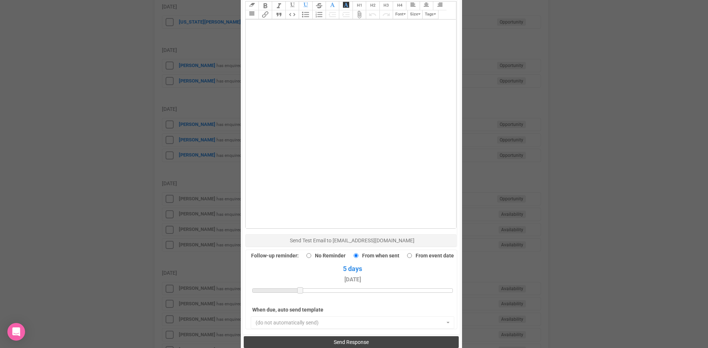
click at [349, 339] on span "Send Response" at bounding box center [351, 342] width 35 height 6
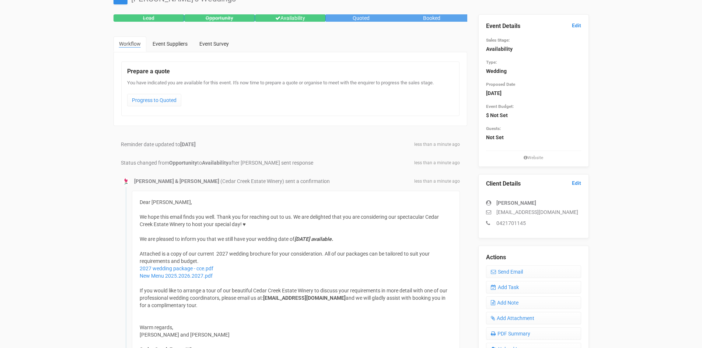
scroll to position [74, 0]
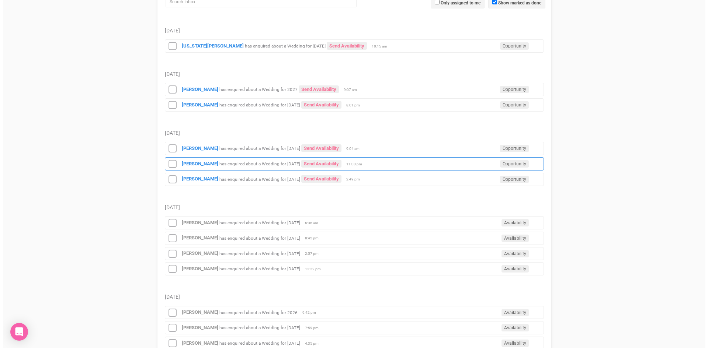
scroll to position [147, 0]
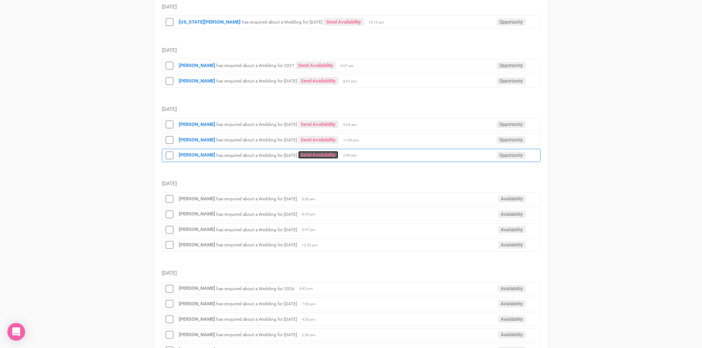
click at [322, 155] on link "Send Availability" at bounding box center [318, 155] width 40 height 8
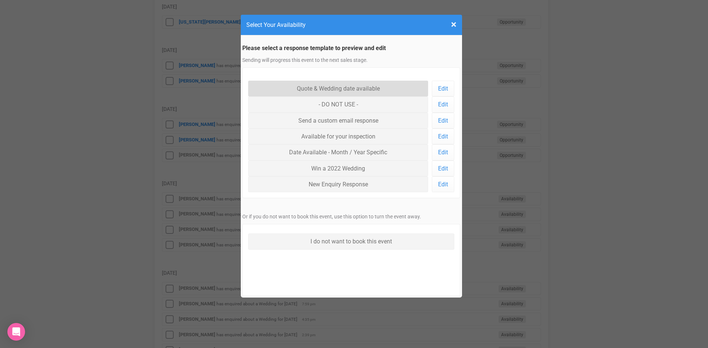
click at [333, 86] on link "Quote & Wedding date available" at bounding box center [338, 89] width 180 height 16
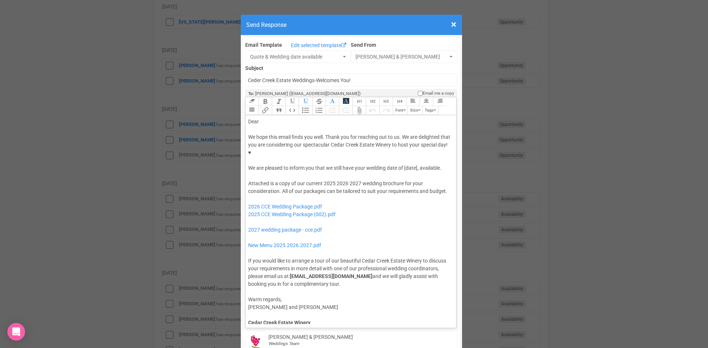
click at [272, 118] on div "Dear" at bounding box center [349, 122] width 203 height 8
drag, startPoint x: 359, startPoint y: 161, endPoint x: 347, endPoint y: 161, distance: 12.2
click at [347, 180] on div "Attached is a copy of our current 2025 2026 2027 wedding brochure for your cons…" at bounding box center [349, 234] width 203 height 108
drag, startPoint x: 333, startPoint y: 159, endPoint x: 322, endPoint y: 159, distance: 11.1
click at [322, 180] on div "Attached is a copy of our current 2025 2026 wedding brochure for your considera…" at bounding box center [349, 234] width 203 height 108
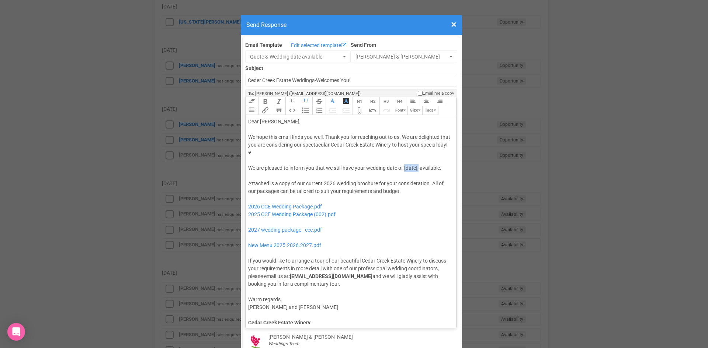
drag, startPoint x: 416, startPoint y: 146, endPoint x: 403, endPoint y: 146, distance: 13.3
click at [403, 146] on div "We hope this email finds you well. Thank you for reaching out to us. We are del…" at bounding box center [349, 152] width 203 height 39
drag, startPoint x: 327, startPoint y: 154, endPoint x: 403, endPoint y: 145, distance: 76.4
click at [403, 145] on div "We hope this email finds you well. Thank you for reaching out to us. We are del…" at bounding box center [349, 152] width 203 height 39
click at [265, 97] on button "Bold" at bounding box center [264, 101] width 13 height 9
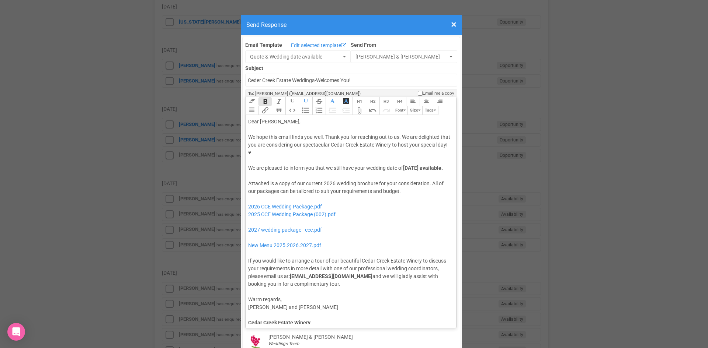
click at [276, 97] on button "Italic" at bounding box center [278, 101] width 13 height 9
click at [337, 156] on div "We hope this email finds you well. Thank you for reaching out to us. We are del…" at bounding box center [349, 152] width 203 height 39
drag, startPoint x: 318, startPoint y: 223, endPoint x: 244, endPoint y: 202, distance: 77.4
click at [245, 202] on trix-editor "Dear Anja, We hope this email finds you well. Thank you for reaching out to us.…" at bounding box center [350, 219] width 211 height 209
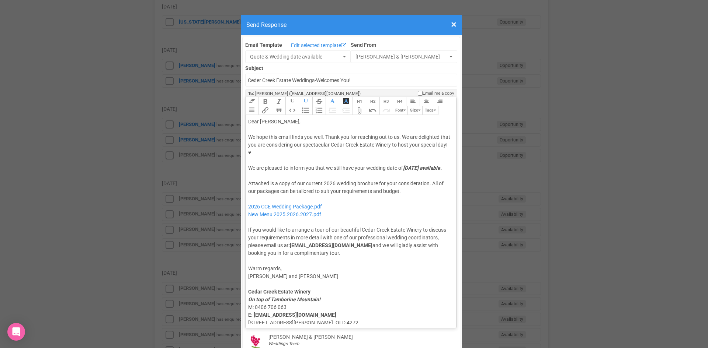
click at [300, 184] on div "Attached is a copy of our current 2026 wedding brochure for your consideration.…" at bounding box center [349, 218] width 203 height 77
type trix-editor "<div>Dear Anja,</div><div><strong>&nbsp;</strong></div><div>We hope this email …"
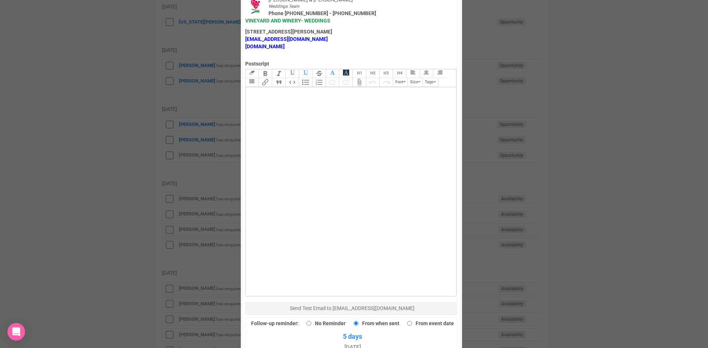
scroll to position [442, 0]
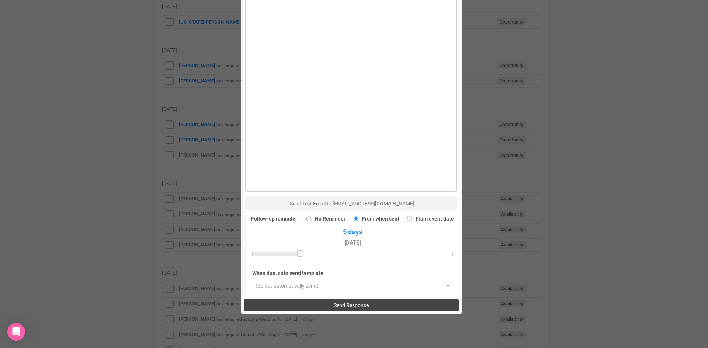
click at [327, 300] on button "Send Response" at bounding box center [351, 306] width 215 height 12
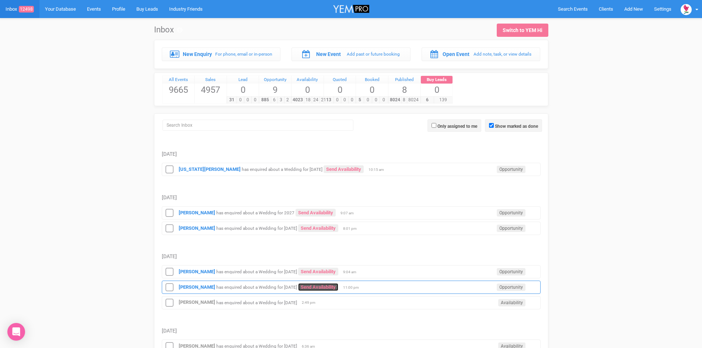
click at [323, 288] on link "Send Availability" at bounding box center [318, 287] width 40 height 8
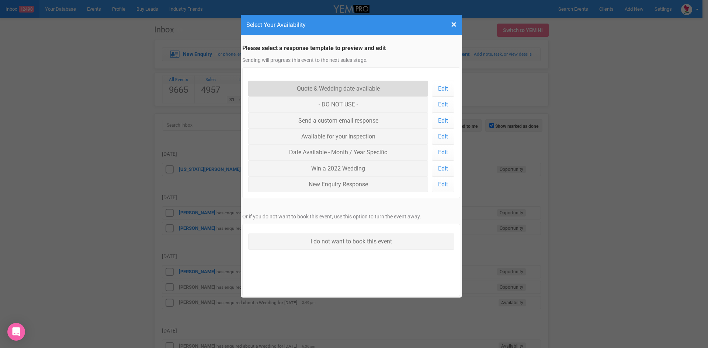
click at [333, 88] on link "Quote & Wedding date available" at bounding box center [338, 89] width 180 height 16
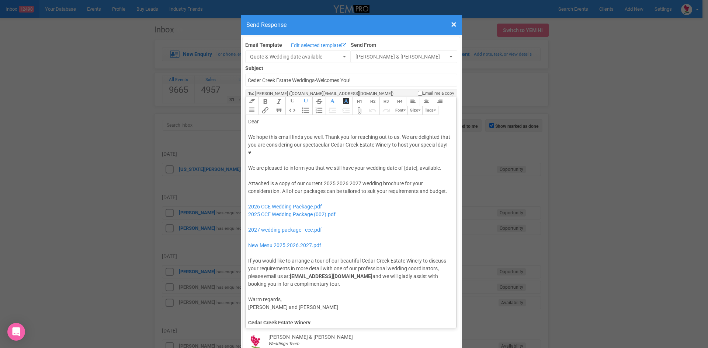
click at [284, 118] on div "Dear" at bounding box center [349, 122] width 203 height 8
drag, startPoint x: 416, startPoint y: 146, endPoint x: 402, endPoint y: 149, distance: 14.2
click at [402, 149] on div "We hope this email finds you well. Thank you for reaching out to us. We are del…" at bounding box center [349, 152] width 203 height 39
drag, startPoint x: 314, startPoint y: 152, endPoint x: 404, endPoint y: 142, distance: 89.7
click at [404, 142] on div "We hope this email finds you well. Thank you for reaching out to us. We are del…" at bounding box center [349, 152] width 203 height 39
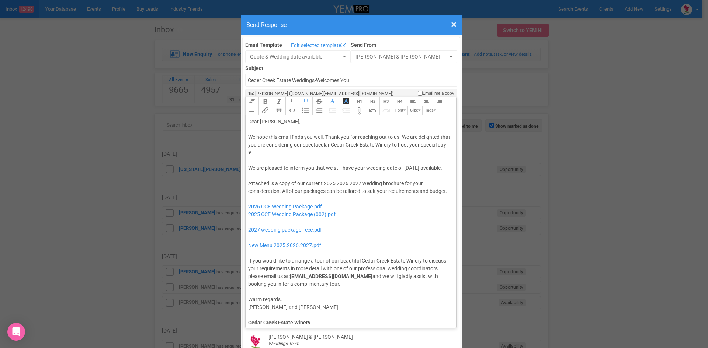
click at [279, 97] on button "Italic" at bounding box center [278, 101] width 13 height 9
click at [267, 97] on button "Bold" at bounding box center [264, 101] width 13 height 9
click at [336, 142] on div "We hope this email finds you well. Thank you for reaching out to us. We are del…" at bounding box center [349, 152] width 203 height 39
drag, startPoint x: 334, startPoint y: 168, endPoint x: 321, endPoint y: 168, distance: 13.3
click at [321, 180] on div "Attached is a copy of our current 2025 2026 2027 wedding brochure for your cons…" at bounding box center [349, 234] width 203 height 108
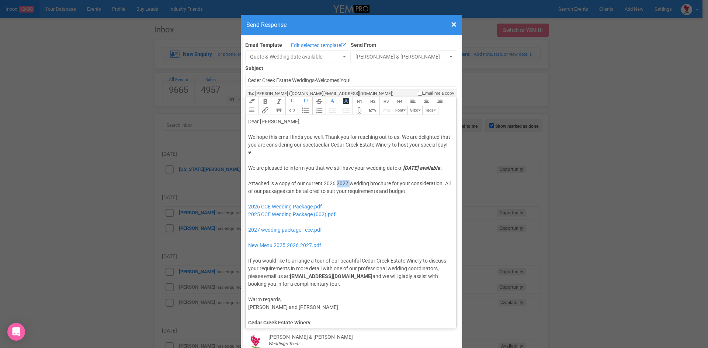
drag, startPoint x: 346, startPoint y: 168, endPoint x: 334, endPoint y: 169, distance: 12.2
click at [334, 180] on div "Attached is a copy of our current 2026 2027 wedding brochure for your considera…" at bounding box center [349, 234] width 203 height 108
drag, startPoint x: 327, startPoint y: 215, endPoint x: 240, endPoint y: 200, distance: 87.9
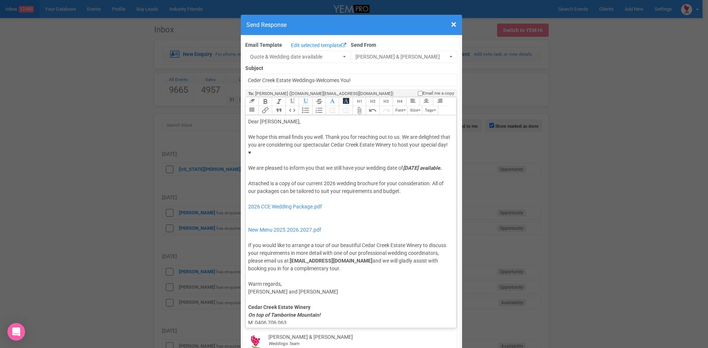
click at [284, 203] on div "Attached is a copy of our current 2026 wedding brochure for your consideration.…" at bounding box center [349, 226] width 203 height 93
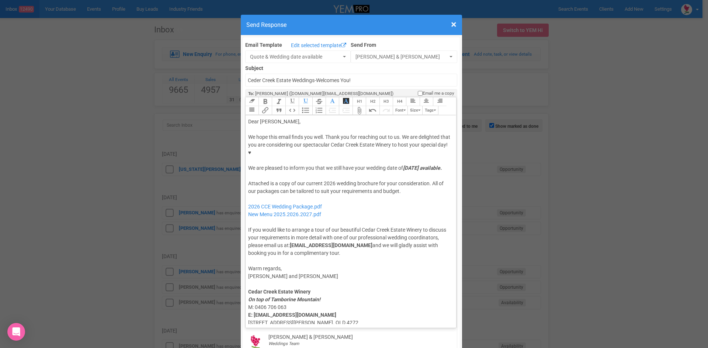
click at [269, 184] on div "Attached is a copy of our current 2026 wedding brochure for your consideration.…" at bounding box center [349, 218] width 203 height 77
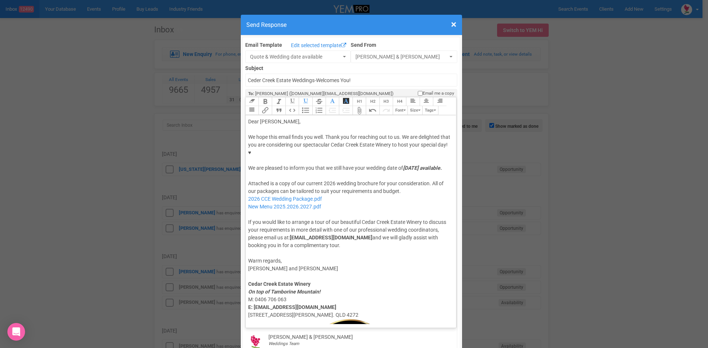
type trix-editor "<div>Dear Gloria,</div><div><strong>&nbsp;</strong></div><div>We hope this emai…"
click at [280, 202] on div "Attached is a copy of our current 2026 wedding brochure for your consideration.…" at bounding box center [349, 215] width 203 height 70
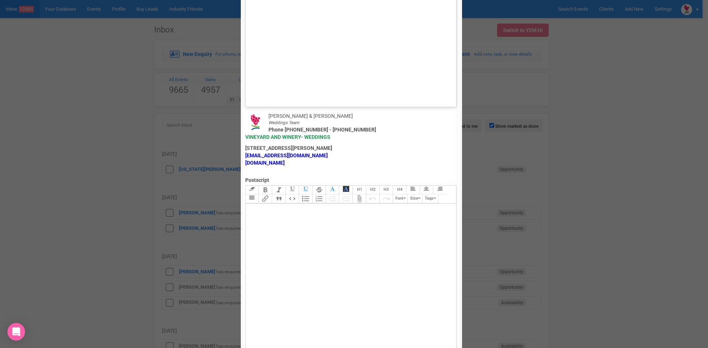
scroll to position [442, 0]
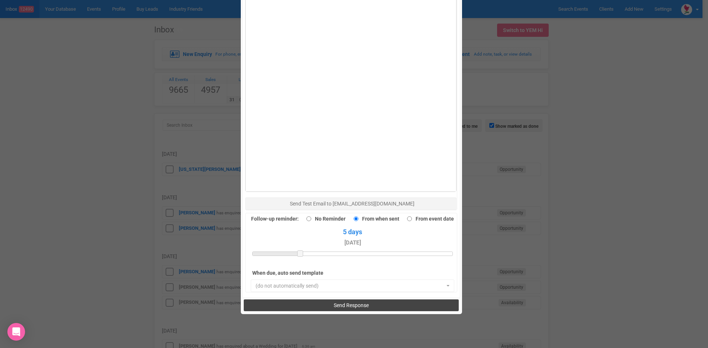
click at [343, 300] on button "Send Response" at bounding box center [351, 306] width 215 height 12
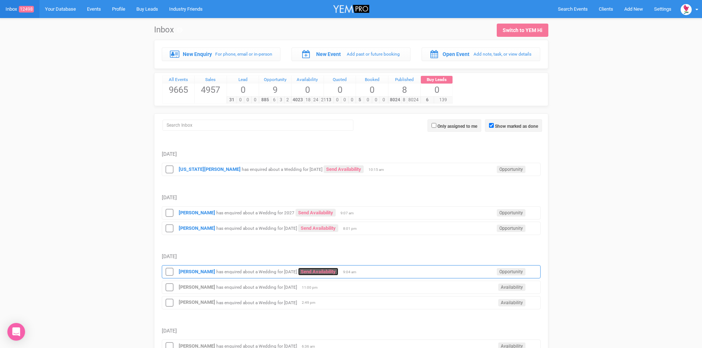
click at [322, 271] on link "Send Availability" at bounding box center [318, 272] width 40 height 8
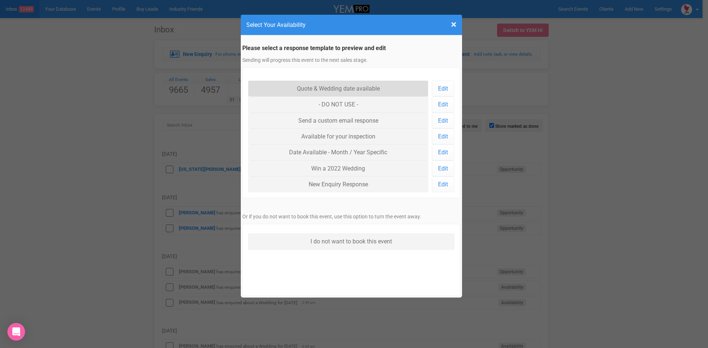
click at [315, 87] on link "Quote & Wedding date available" at bounding box center [338, 89] width 180 height 16
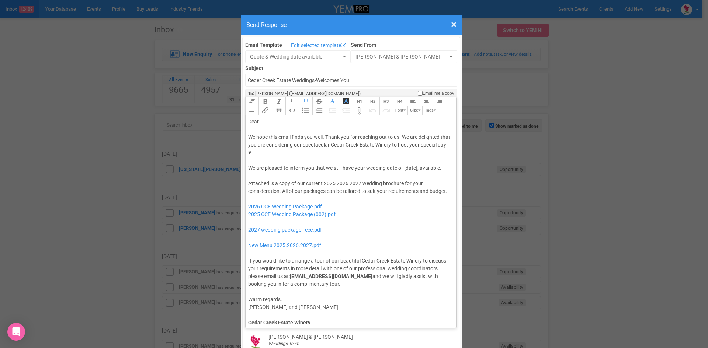
click at [261, 118] on div "Dear" at bounding box center [349, 122] width 203 height 8
click at [413, 172] on div at bounding box center [349, 176] width 203 height 8
drag, startPoint x: 416, startPoint y: 146, endPoint x: 403, endPoint y: 147, distance: 13.4
click at [403, 147] on div "We hope this email finds you well. Thank you for reaching out to us. We are del…" at bounding box center [349, 152] width 203 height 39
drag, startPoint x: 319, startPoint y: 153, endPoint x: 403, endPoint y: 144, distance: 84.5
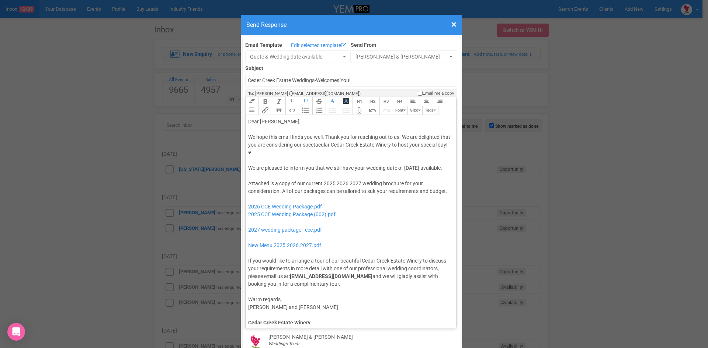
click at [403, 144] on div "We hope this email finds you well. Thank you for reaching out to us. We are del…" at bounding box center [349, 152] width 203 height 39
click at [273, 97] on button "Italic" at bounding box center [278, 101] width 13 height 9
click at [263, 97] on button "Bold" at bounding box center [264, 101] width 13 height 9
click at [318, 172] on div at bounding box center [349, 176] width 203 height 8
drag, startPoint x: 347, startPoint y: 168, endPoint x: 321, endPoint y: 167, distance: 25.5
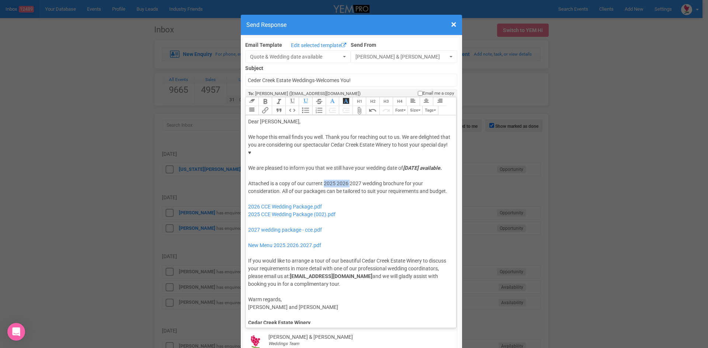
click at [321, 180] on div "Attached is a copy of our current 2025 2026 2027 wedding brochure for your cons…" at bounding box center [349, 234] width 203 height 108
click at [425, 180] on div "Attached is a copy of our current 2027 wedding brochure for your consideration.…" at bounding box center [349, 234] width 203 height 108
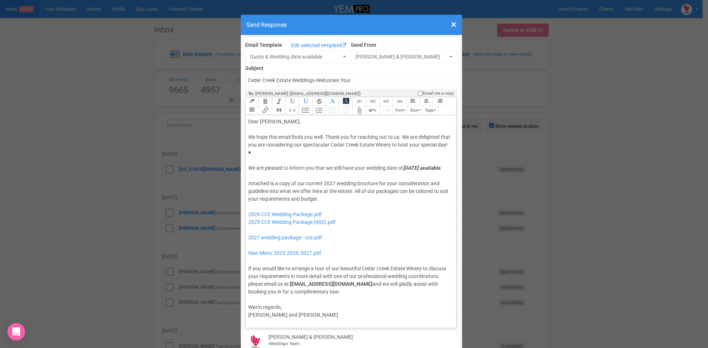
click at [339, 185] on div "Attached is a copy of our current 2027 wedding brochure for your consideration …" at bounding box center [349, 238] width 203 height 116
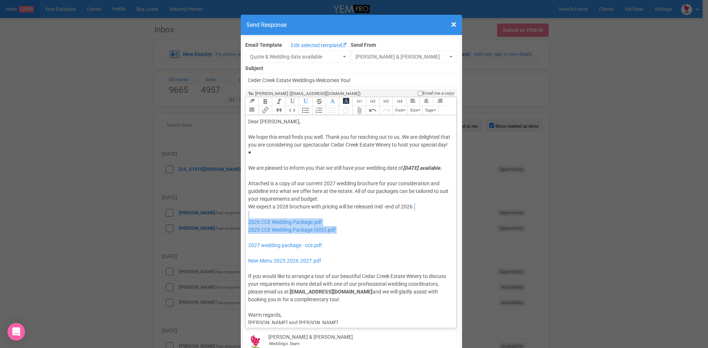
drag, startPoint x: 323, startPoint y: 223, endPoint x: 293, endPoint y: 202, distance: 36.2
click at [294, 202] on div "Attached is a copy of our current 2027 wedding brochure for your consideration …" at bounding box center [349, 242] width 203 height 124
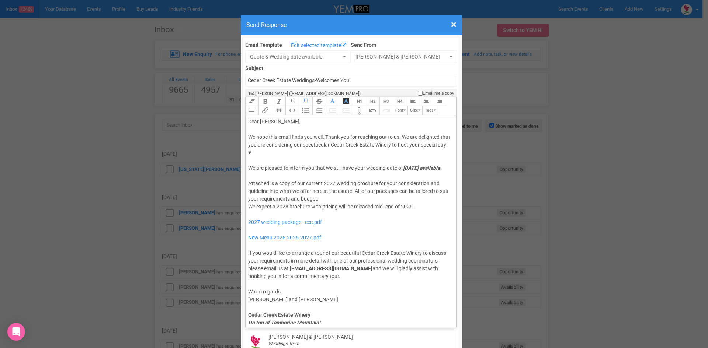
click at [287, 213] on div "Attached is a copy of our current 2027 wedding brochure for your consideration …" at bounding box center [349, 230] width 203 height 101
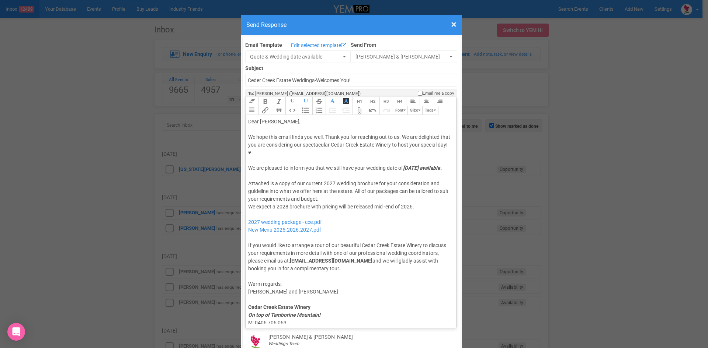
click at [266, 198] on div "Attached is a copy of our current 2027 wedding brochure for your consideration …" at bounding box center [349, 226] width 203 height 93
type trix-editor "<lor>Ipsu Dolors,</ame><con><adipis>&elit;</seddoe></tem><inc>Ut labo etdo magn…"
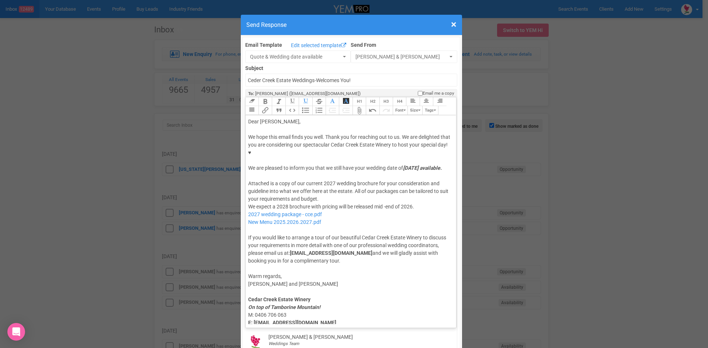
click at [273, 210] on div "Attached is a copy of our current 2027 wedding brochure for your consideration …" at bounding box center [349, 222] width 203 height 85
click at [278, 219] on div "Attached is a copy of our current 2027 wedding brochure for your consideration …" at bounding box center [349, 222] width 203 height 85
click at [279, 216] on div "Attached is a copy of our current 2027 wedding brochure for your consideration …" at bounding box center [349, 222] width 203 height 85
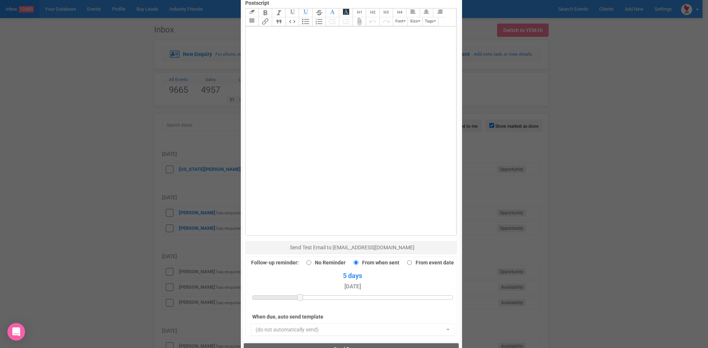
scroll to position [405, 0]
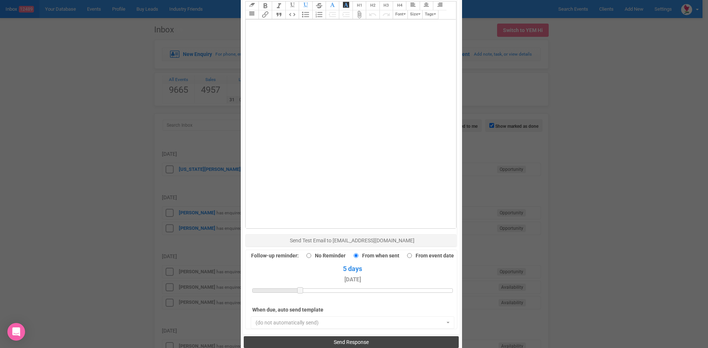
click at [356, 339] on span "Send Response" at bounding box center [351, 342] width 35 height 6
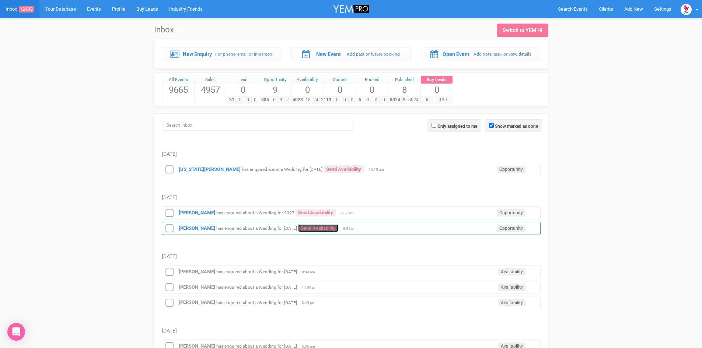
click at [332, 228] on link "Send Availability" at bounding box center [318, 228] width 40 height 8
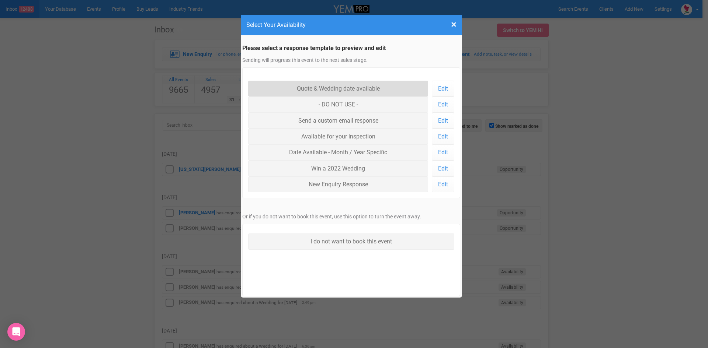
click at [308, 83] on link "Quote & Wedding date available" at bounding box center [338, 89] width 180 height 16
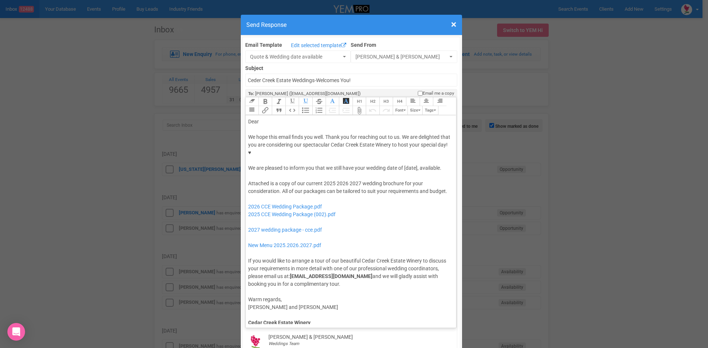
click at [269, 118] on div "Dear" at bounding box center [349, 122] width 203 height 8
drag, startPoint x: 416, startPoint y: 145, endPoint x: 402, endPoint y: 147, distance: 14.5
click at [402, 147] on div "We hope this email finds you well. Thank you for reaching out to us. We are del…" at bounding box center [349, 152] width 203 height 39
drag, startPoint x: 314, startPoint y: 153, endPoint x: 402, endPoint y: 144, distance: 88.1
click at [402, 144] on div "We hope this email finds you well. Thank you for reaching out to us. We are del…" at bounding box center [349, 152] width 203 height 39
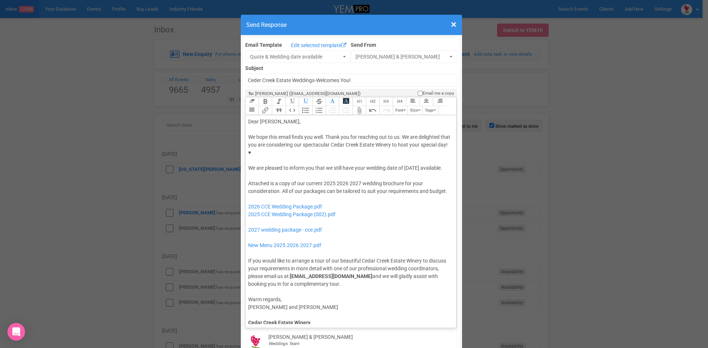
click at [278, 97] on button "Italic" at bounding box center [278, 101] width 13 height 9
click at [261, 97] on button "Bold" at bounding box center [264, 101] width 13 height 9
click at [336, 172] on div at bounding box center [349, 176] width 203 height 8
drag, startPoint x: 345, startPoint y: 168, endPoint x: 321, endPoint y: 168, distance: 24.0
click at [321, 180] on div "Attached is a copy of our current 2025 2026 2027 wedding brochure for your cons…" at bounding box center [349, 234] width 203 height 108
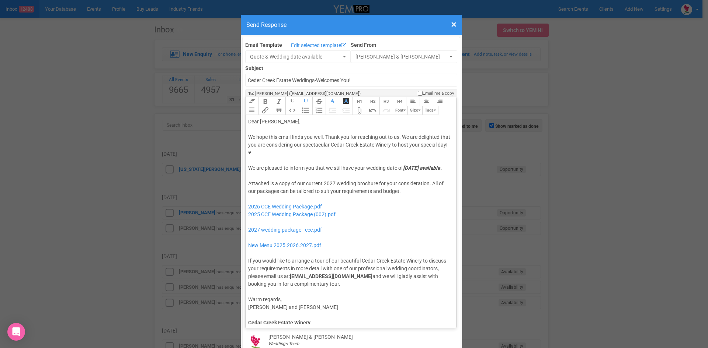
drag, startPoint x: 340, startPoint y: 184, endPoint x: 336, endPoint y: 189, distance: 6.6
click at [340, 184] on div "Attached is a copy of our current 2027 wedding brochure for your consideration.…" at bounding box center [349, 234] width 203 height 108
drag, startPoint x: 329, startPoint y: 210, endPoint x: 311, endPoint y: 186, distance: 30.2
click at [311, 186] on div "Attached is a copy of our current 2027 wedding brochure for your consideration.…" at bounding box center [349, 234] width 203 height 108
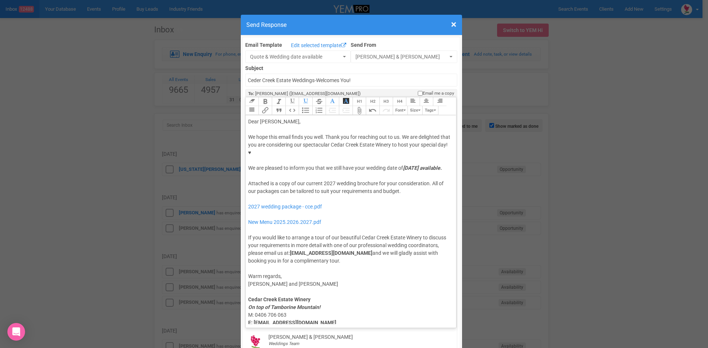
click at [289, 199] on div "Attached is a copy of our current 2027 wedding brochure for your consideration.…" at bounding box center [349, 222] width 203 height 85
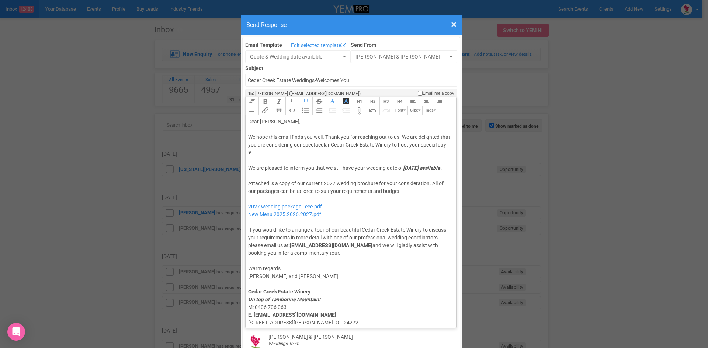
click at [289, 186] on div "Attached is a copy of our current 2027 wedding brochure for your consideration.…" at bounding box center [349, 218] width 203 height 77
type trix-editor "<div>Dear Holly,</div><div><strong>&nbsp;</strong></div><div>We hope this email…"
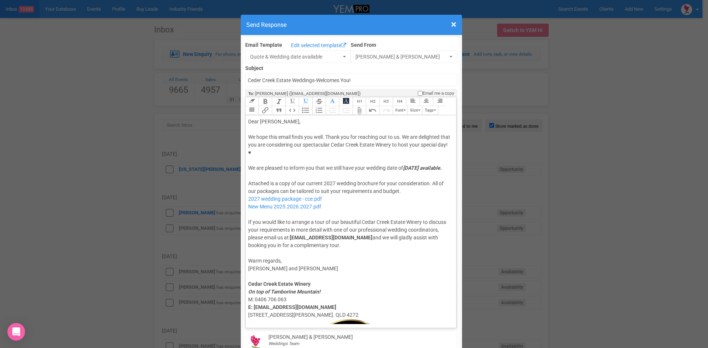
click at [293, 199] on div "Attached is a copy of our current 2027 wedding brochure for your consideration.…" at bounding box center [349, 215] width 203 height 70
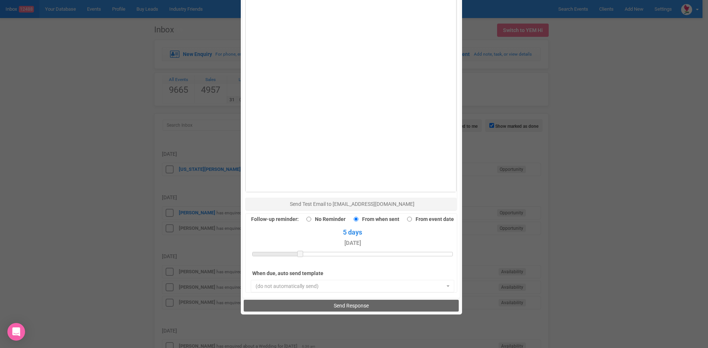
scroll to position [442, 0]
click at [334, 303] on span "Send Response" at bounding box center [351, 306] width 35 height 6
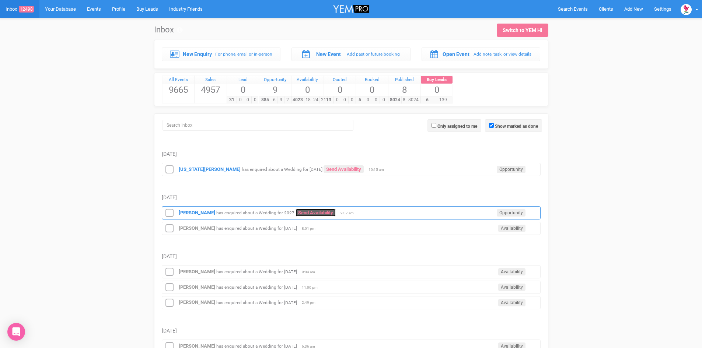
click at [302, 212] on link "Send Availability" at bounding box center [316, 213] width 40 height 8
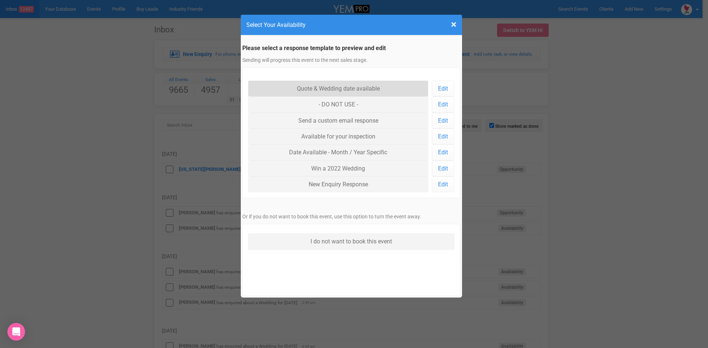
click at [324, 91] on link "Quote & Wedding date available" at bounding box center [338, 89] width 180 height 16
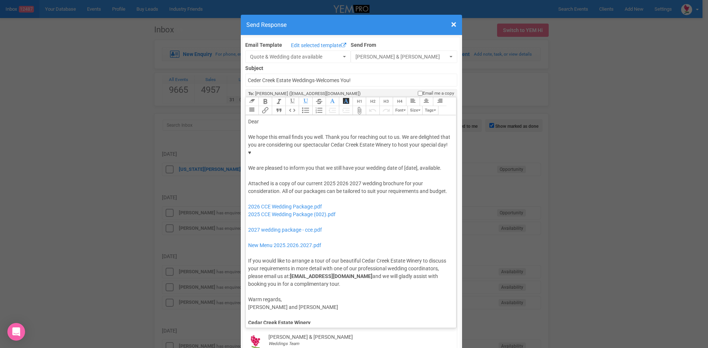
click at [272, 118] on div "Dear" at bounding box center [349, 122] width 203 height 8
drag, startPoint x: 417, startPoint y: 145, endPoint x: 353, endPoint y: 146, distance: 63.4
click at [353, 146] on div "We hope this email finds you well. Thank you for reaching out to us. We are del…" at bounding box center [349, 152] width 203 height 39
drag, startPoint x: 347, startPoint y: 160, endPoint x: 321, endPoint y: 159, distance: 25.5
click at [321, 180] on div "Attached is a copy of our current 2025 2026 2027 wedding brochure for your cons…" at bounding box center [349, 234] width 203 height 108
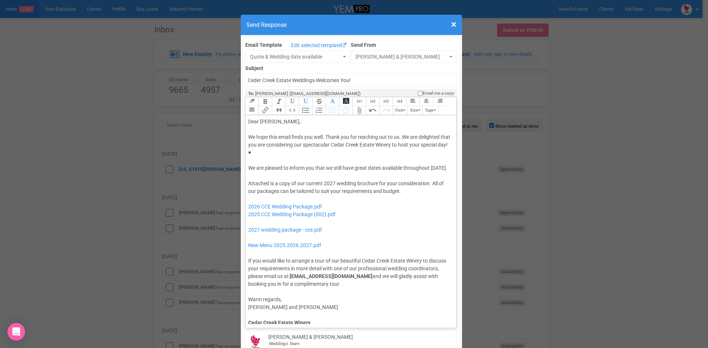
click at [341, 180] on div "Attached is a copy of our current 2027 wedding brochure for your consideration.…" at bounding box center [349, 234] width 203 height 108
drag, startPoint x: 330, startPoint y: 198, endPoint x: 325, endPoint y: 180, distance: 19.0
click at [325, 180] on div "Attached is a copy of our current 2027 wedding brochure for your consideration.…" at bounding box center [349, 234] width 203 height 108
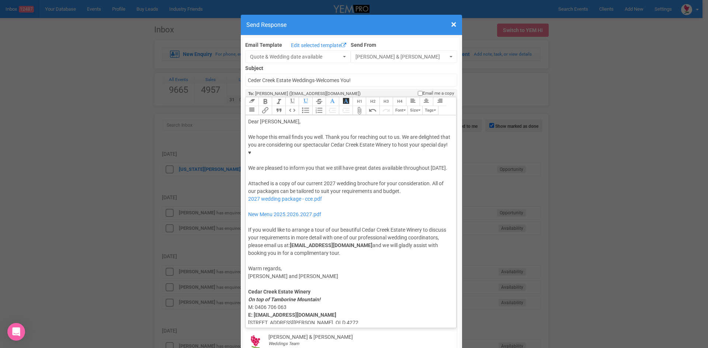
click at [316, 182] on div "Attached is a copy of our current 2027 wedding brochure for your consideration.…" at bounding box center [349, 218] width 203 height 77
type trix-editor "<div>Dear Amy,</div><div><strong>&nbsp;</strong></div><div>We hope this email f…"
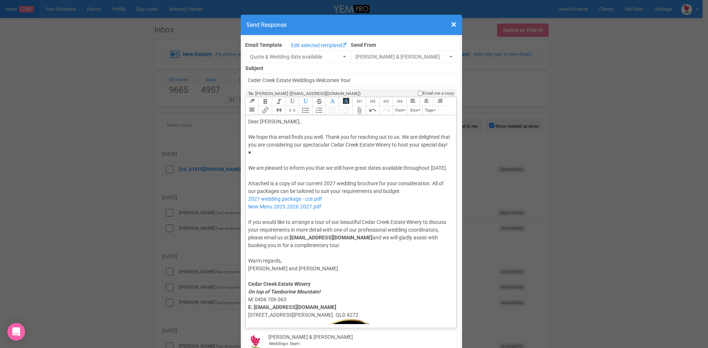
click at [322, 194] on div "Attached is a copy of our current 2027 wedding brochure for your consideration.…" at bounding box center [349, 215] width 203 height 70
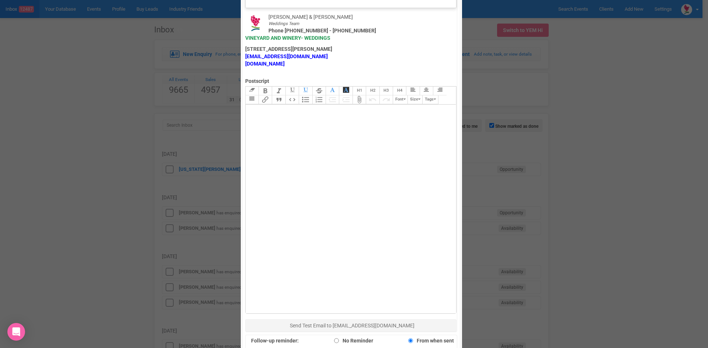
scroll to position [479, 0]
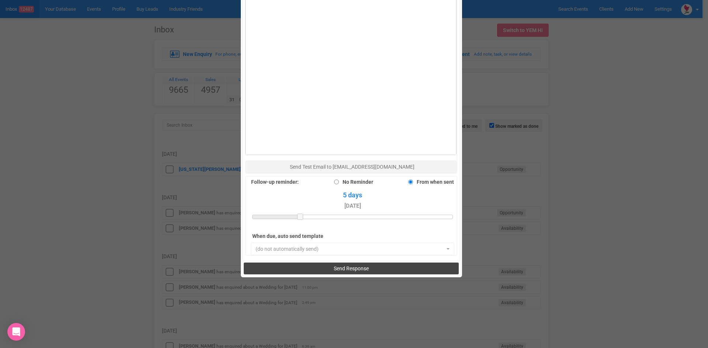
click at [347, 266] on span "Send Response" at bounding box center [351, 269] width 35 height 6
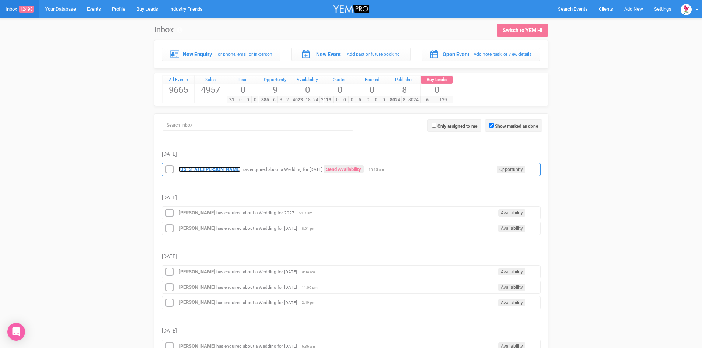
click at [199, 167] on strong "[US_STATE][PERSON_NAME]" at bounding box center [210, 170] width 62 height 6
click at [332, 170] on link "Send Availability" at bounding box center [344, 170] width 40 height 8
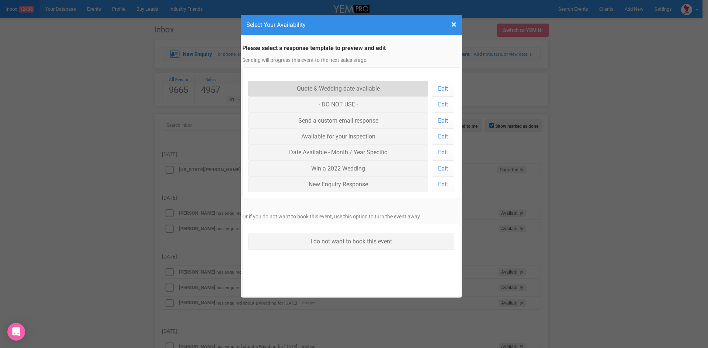
click at [306, 90] on link "Quote & Wedding date available" at bounding box center [338, 89] width 180 height 16
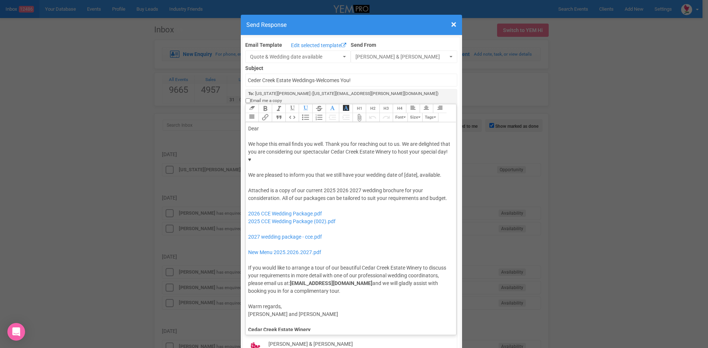
click at [284, 125] on div "Dear" at bounding box center [349, 129] width 203 height 8
drag, startPoint x: 416, startPoint y: 146, endPoint x: 353, endPoint y: 146, distance: 63.0
click at [353, 146] on div "We hope this email finds you well. Thank you for reaching out to us. We are del…" at bounding box center [349, 159] width 203 height 39
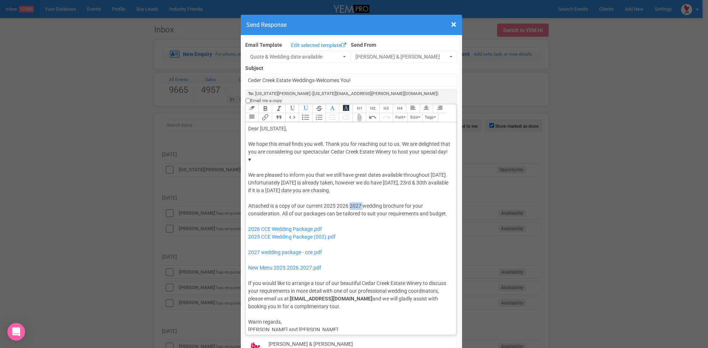
drag, startPoint x: 360, startPoint y: 183, endPoint x: 347, endPoint y: 184, distance: 12.9
click at [347, 202] on div "Attached is a copy of our current 2025 2026 2027 wedding brochure for your cons…" at bounding box center [349, 256] width 203 height 108
drag, startPoint x: 333, startPoint y: 183, endPoint x: 321, endPoint y: 185, distance: 12.4
click at [321, 202] on div "Attached is a copy of our current 2025 2026 wedding brochure for your considera…" at bounding box center [349, 256] width 203 height 108
drag, startPoint x: 322, startPoint y: 231, endPoint x: 241, endPoint y: 216, distance: 82.9
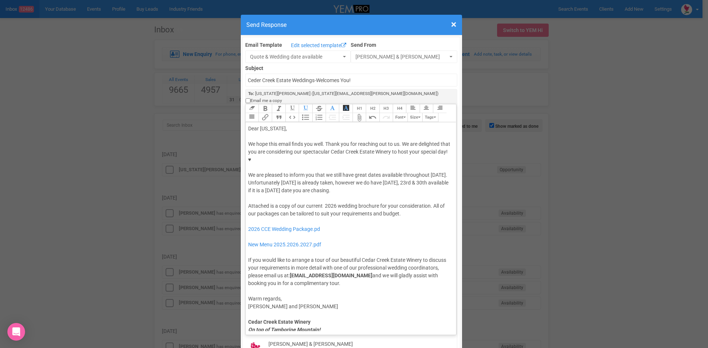
click at [271, 215] on div "Attached is a copy of our current 2026 wedding brochure for your consideration.…" at bounding box center [349, 244] width 203 height 85
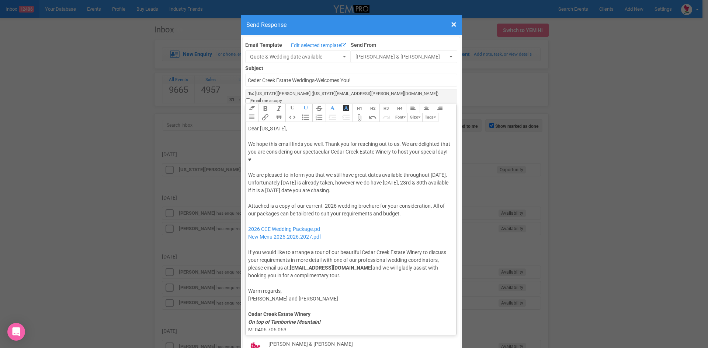
click at [275, 202] on div "Attached is a copy of our current 2026 wedding brochure for your consideration.…" at bounding box center [349, 240] width 203 height 77
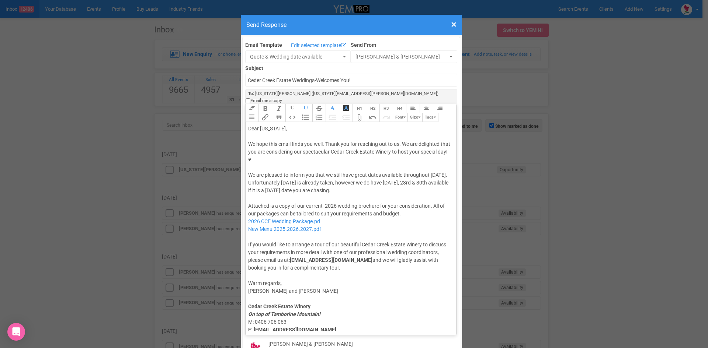
click at [318, 202] on div "Attached is a copy of our current 2026 wedding brochure for your consideration.…" at bounding box center [349, 237] width 203 height 70
type trix-editor "<div>Dear Georgia,</div><div><strong>&nbsp;</strong></div><div>We hope this ema…"
click at [340, 215] on div "Attached is a copy of our current 2026 wedding brochure for your consideration.…" at bounding box center [349, 237] width 203 height 70
drag, startPoint x: 400, startPoint y: 162, endPoint x: 281, endPoint y: 168, distance: 118.5
click at [281, 168] on div "We hope this email finds you well. Thank you for reaching out to us. We are del…" at bounding box center [349, 167] width 203 height 54
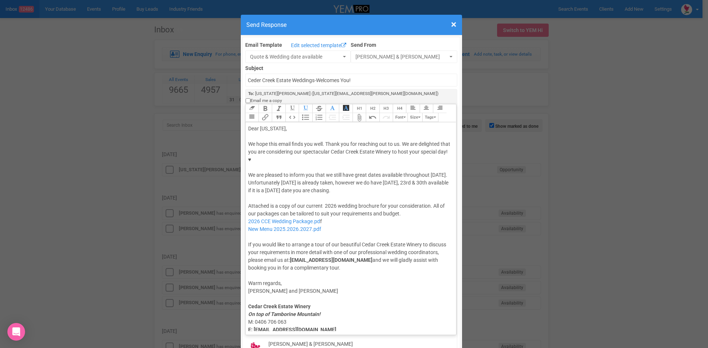
click at [276, 104] on button "Italic" at bounding box center [278, 108] width 13 height 9
click at [262, 104] on button "Bold" at bounding box center [264, 108] width 13 height 9
click at [341, 171] on div "We hope this email finds you well. Thank you for reaching out to us. We are del…" at bounding box center [349, 167] width 203 height 54
click at [399, 170] on div "We hope this email finds you well. Thank you for reaching out to us. We are del…" at bounding box center [349, 167] width 203 height 54
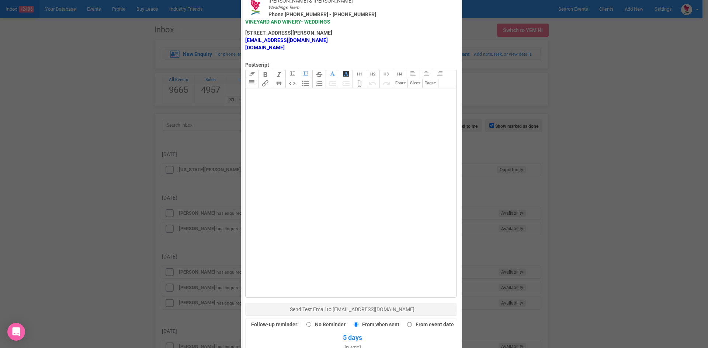
scroll to position [442, 0]
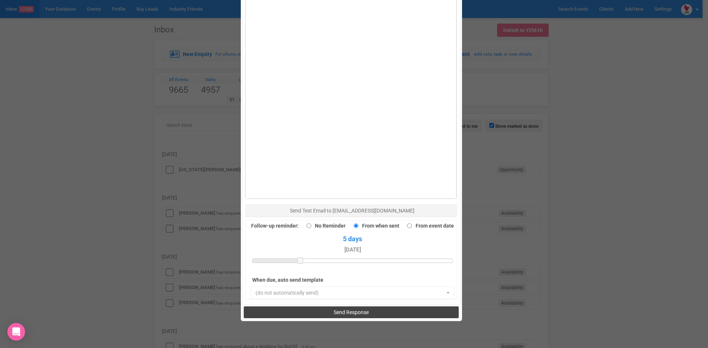
click at [344, 307] on button "Send Response" at bounding box center [351, 313] width 215 height 12
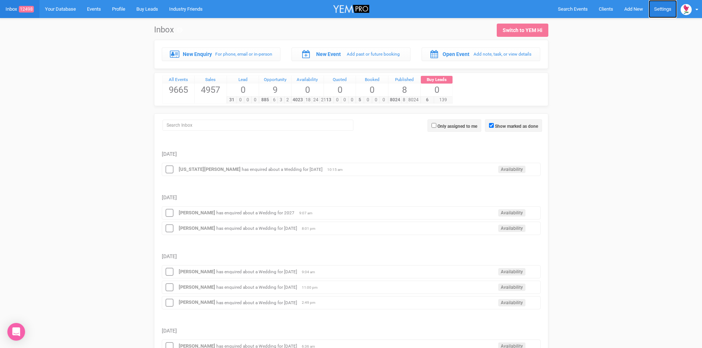
click at [665, 7] on link "Settings" at bounding box center [663, 9] width 28 height 18
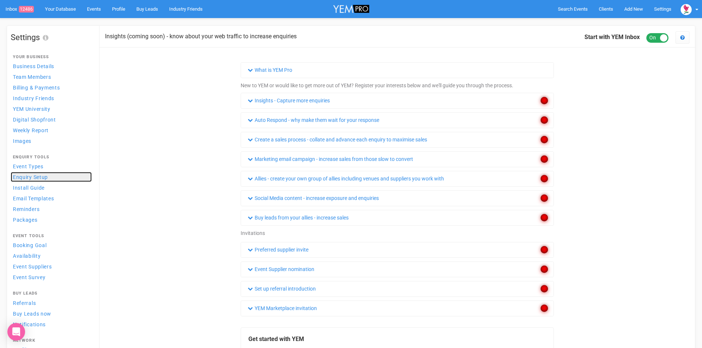
click at [34, 178] on span "Enquiry Setup" at bounding box center [30, 177] width 35 height 6
